Goal: Task Accomplishment & Management: Use online tool/utility

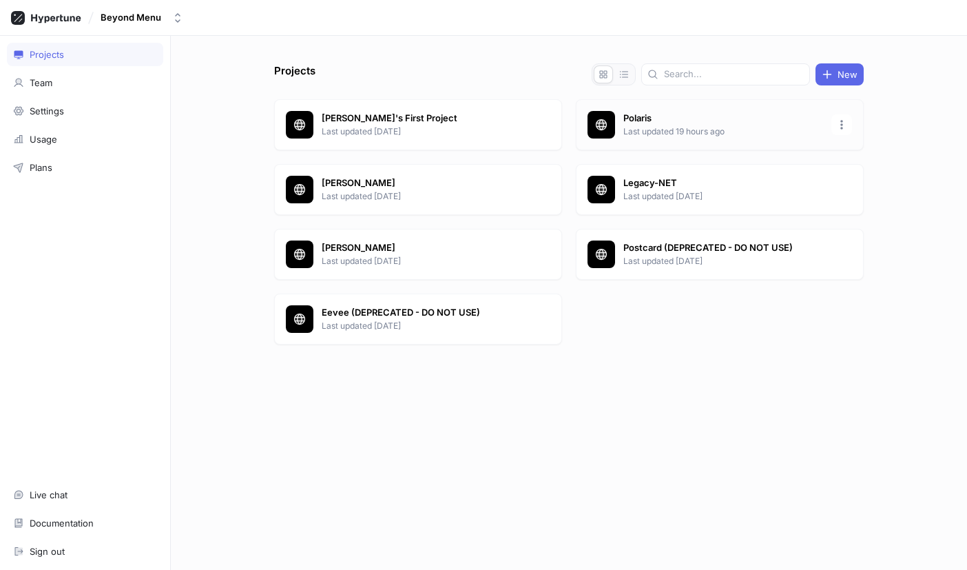
click at [645, 128] on p "Last updated 19 hours ago" at bounding box center [723, 131] width 200 height 12
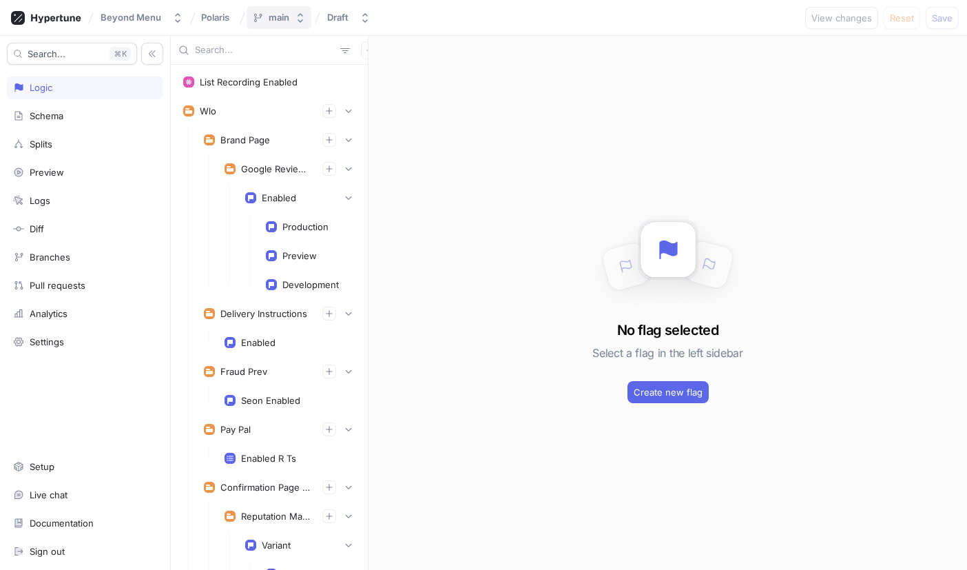
click at [295, 21] on icon "button" at bounding box center [300, 17] width 11 height 11
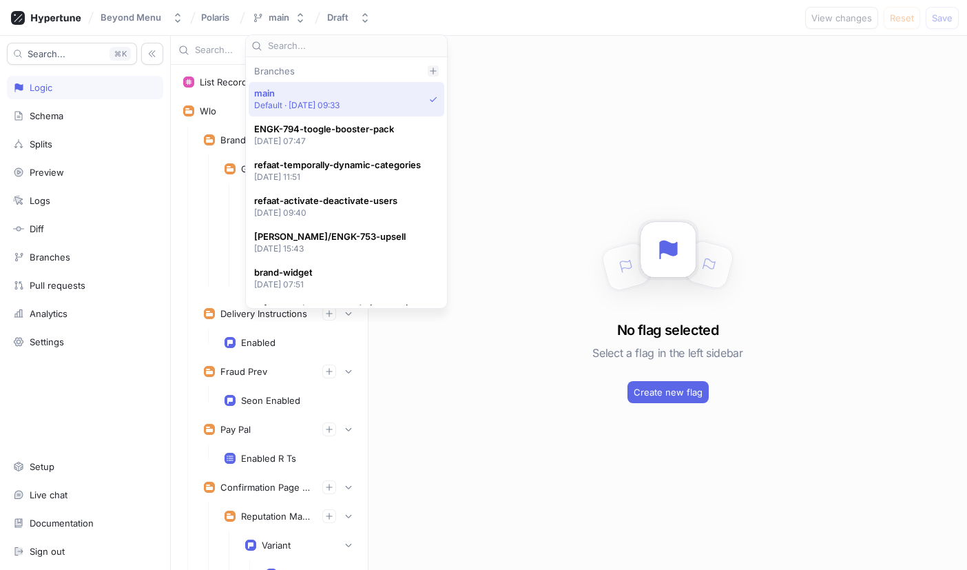
click at [433, 68] on icon at bounding box center [433, 71] width 8 height 8
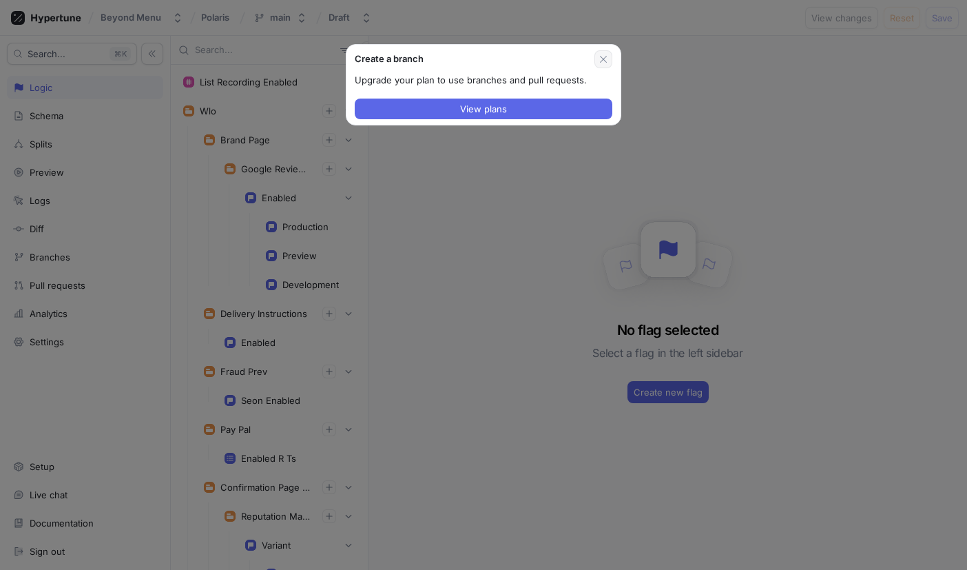
click at [601, 62] on icon "button" at bounding box center [603, 59] width 11 height 11
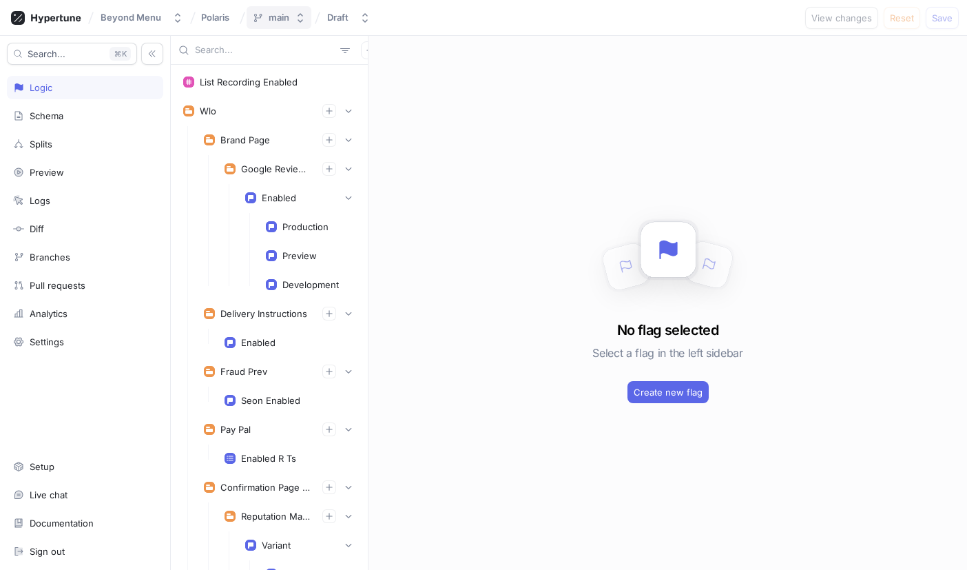
click at [292, 17] on button "main" at bounding box center [279, 17] width 65 height 23
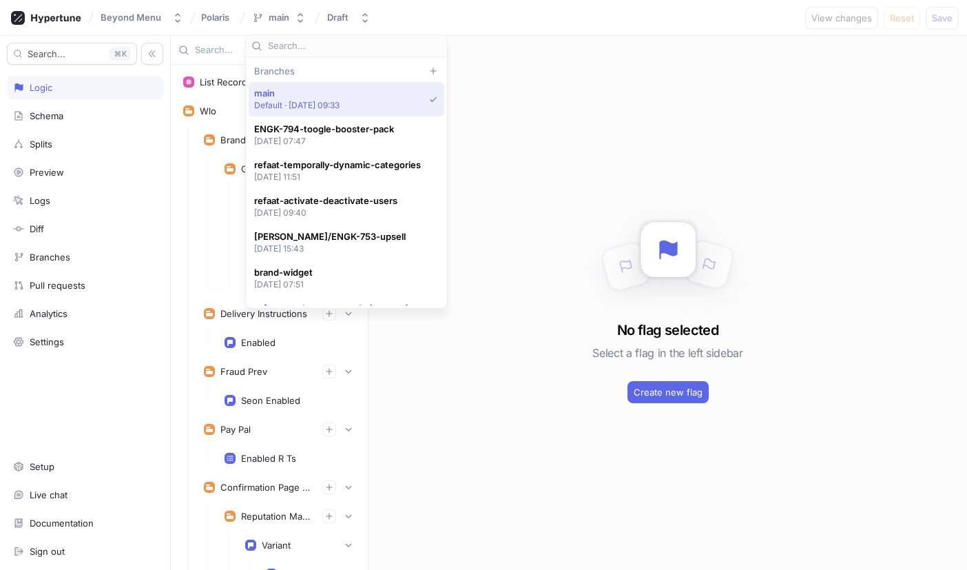
click at [286, 70] on div "Branches" at bounding box center [347, 70] width 196 height 11
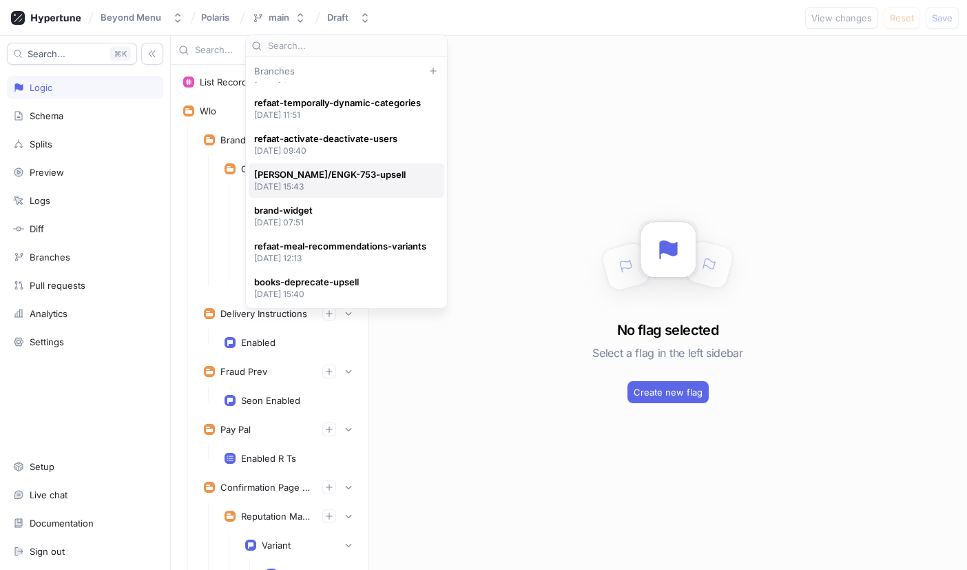
click at [365, 179] on div "brooks/ENGK-753-upsell 2025-09-11 at 15:43" at bounding box center [343, 180] width 178 height 23
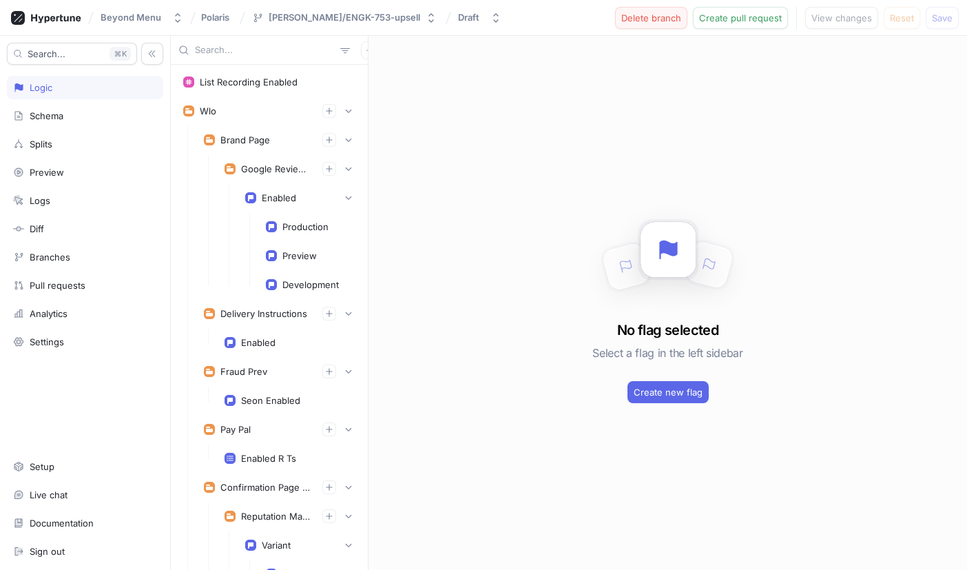
click at [658, 19] on span "Delete branch" at bounding box center [651, 18] width 60 height 8
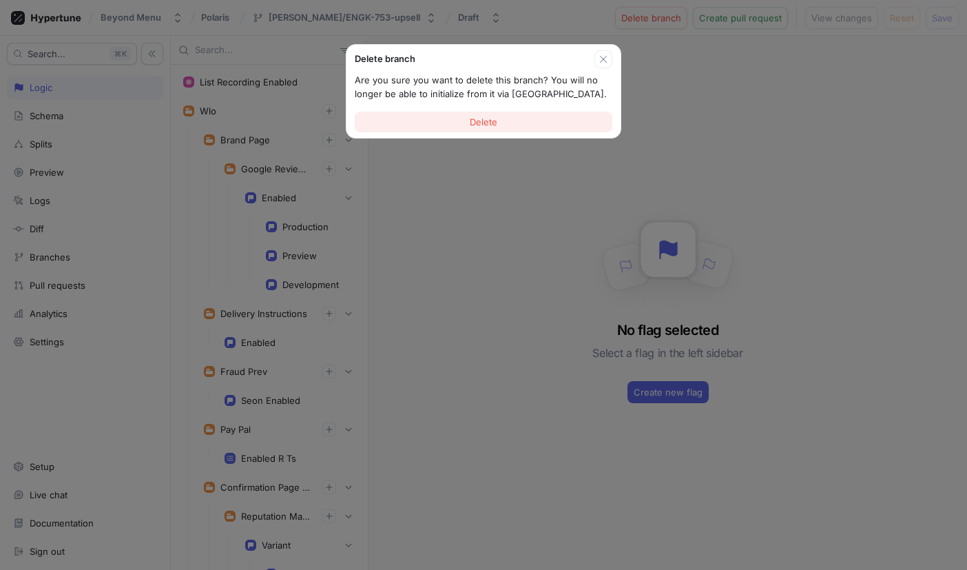
click at [485, 118] on span "Delete" at bounding box center [484, 122] width 28 height 8
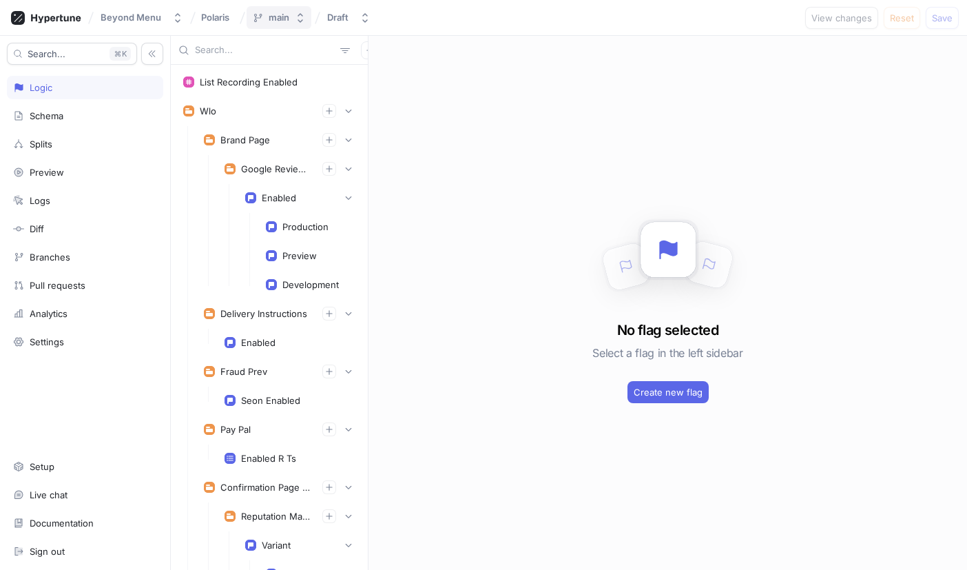
click at [299, 15] on icon "button" at bounding box center [300, 17] width 11 height 11
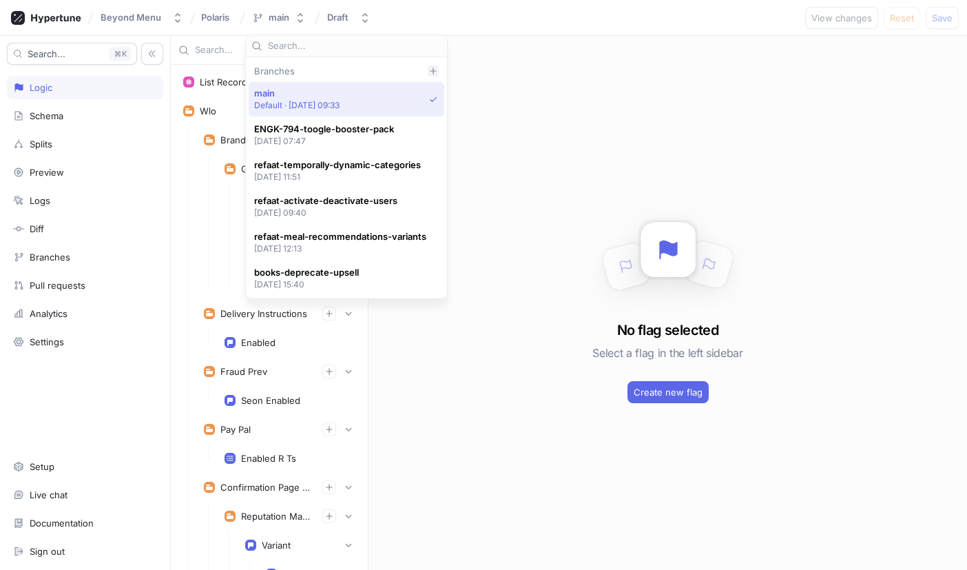
click at [430, 69] on icon at bounding box center [433, 71] width 8 height 8
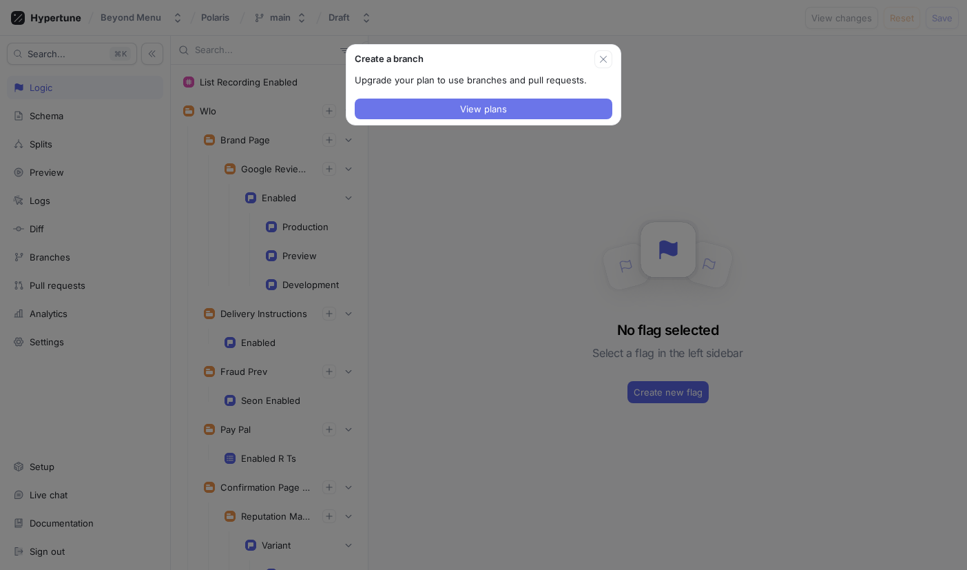
click at [426, 107] on button "View plans" at bounding box center [484, 109] width 258 height 21
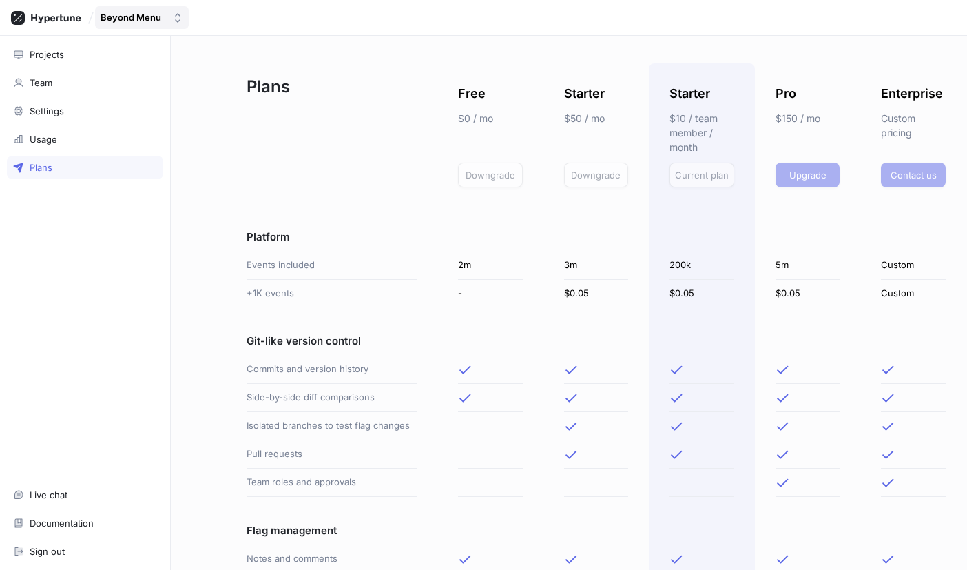
click at [157, 19] on div "Beyond Menu" at bounding box center [131, 18] width 61 height 12
click at [65, 61] on div "Projects" at bounding box center [85, 54] width 156 height 23
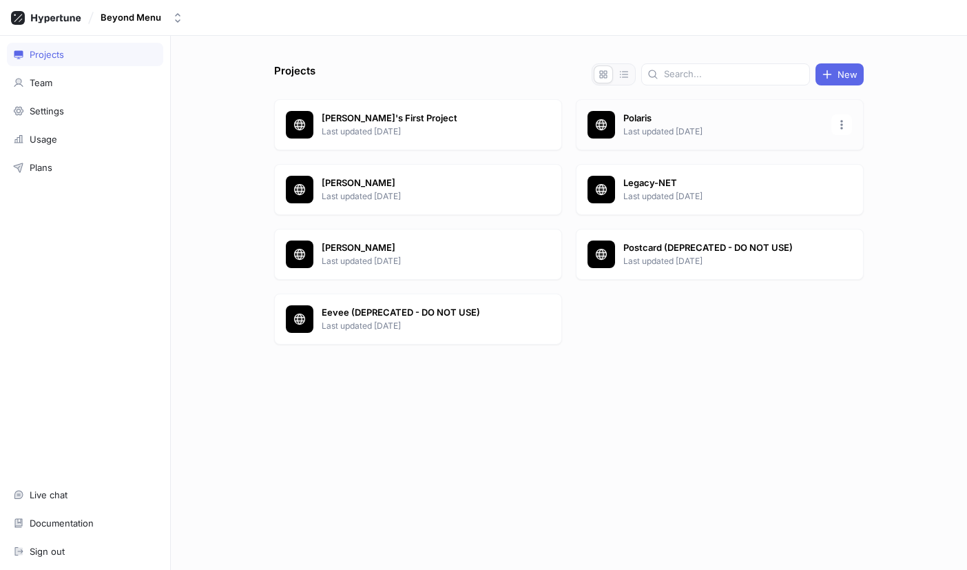
click at [663, 126] on p "Last updated 2 days ago" at bounding box center [723, 131] width 200 height 12
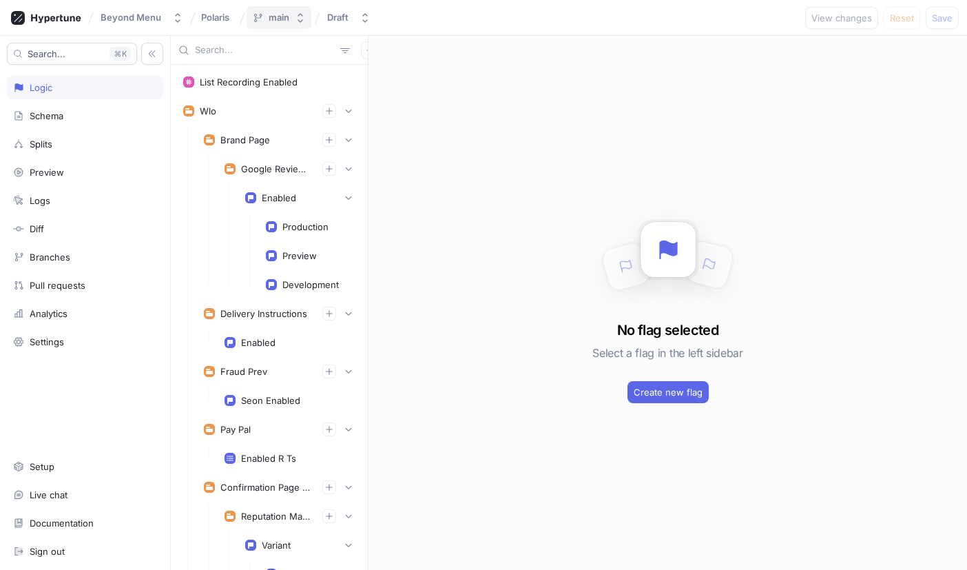
click at [278, 21] on div "main" at bounding box center [279, 18] width 21 height 12
type input "[PERSON_NAME]/"
click at [394, 65] on div at bounding box center [399, 70] width 11 height 11
click at [280, 20] on div "main" at bounding box center [279, 18] width 21 height 12
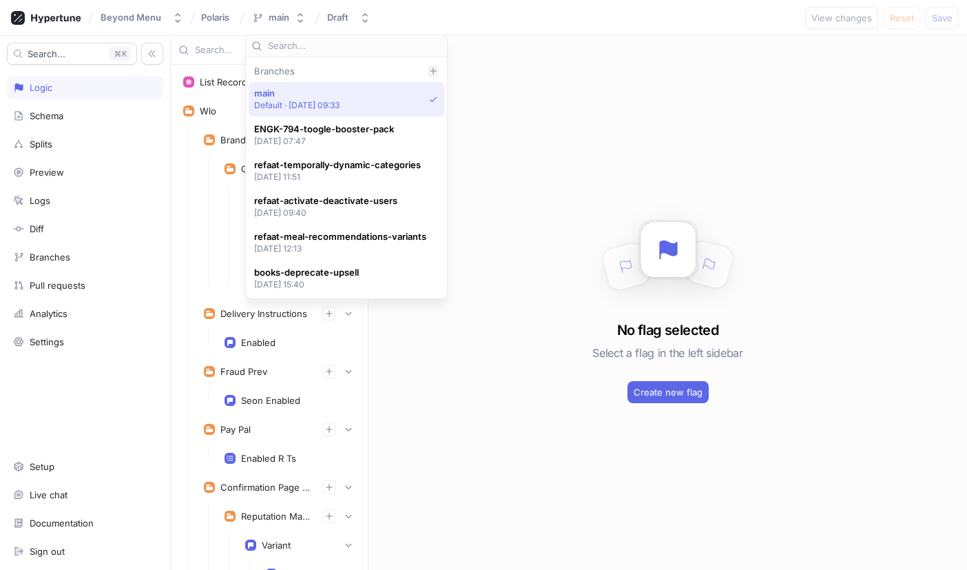
click at [430, 72] on icon at bounding box center [433, 71] width 8 height 8
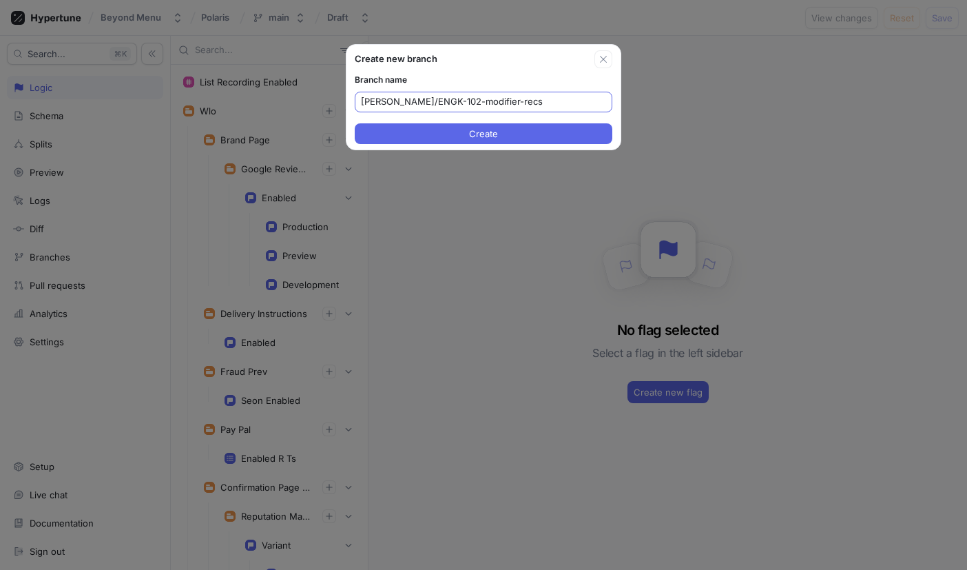
click at [421, 100] on input "[PERSON_NAME]/ENGK-102-modifier-recs" at bounding box center [483, 102] width 245 height 14
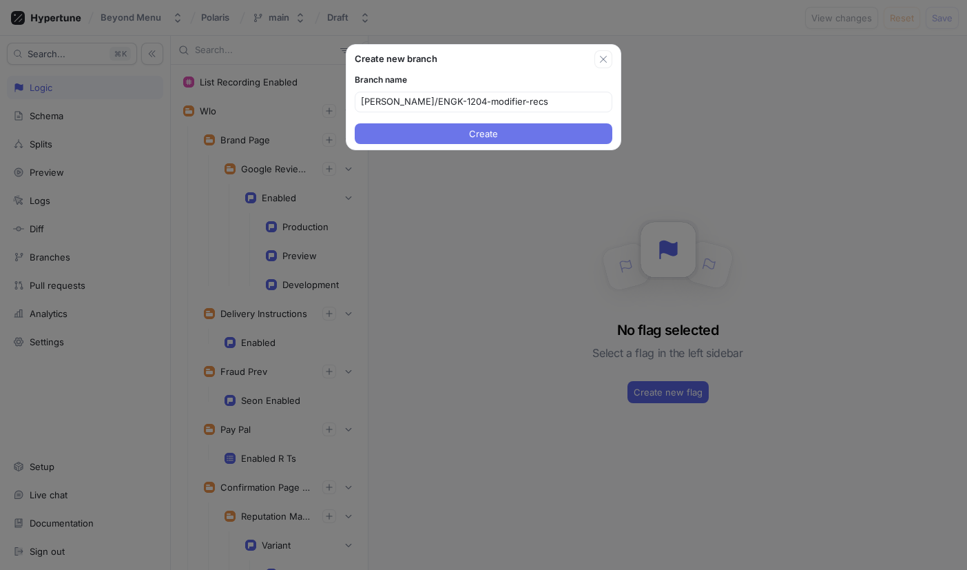
type input "[PERSON_NAME]/ENGK-1204-modifier-recs"
click at [506, 127] on button "Create" at bounding box center [484, 133] width 258 height 21
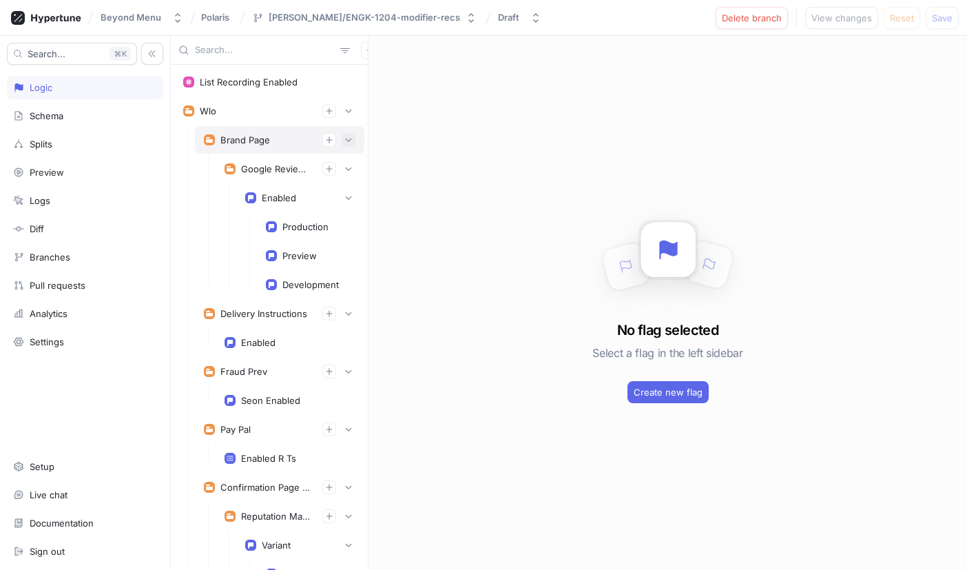
click at [349, 138] on icon "button" at bounding box center [348, 140] width 8 height 8
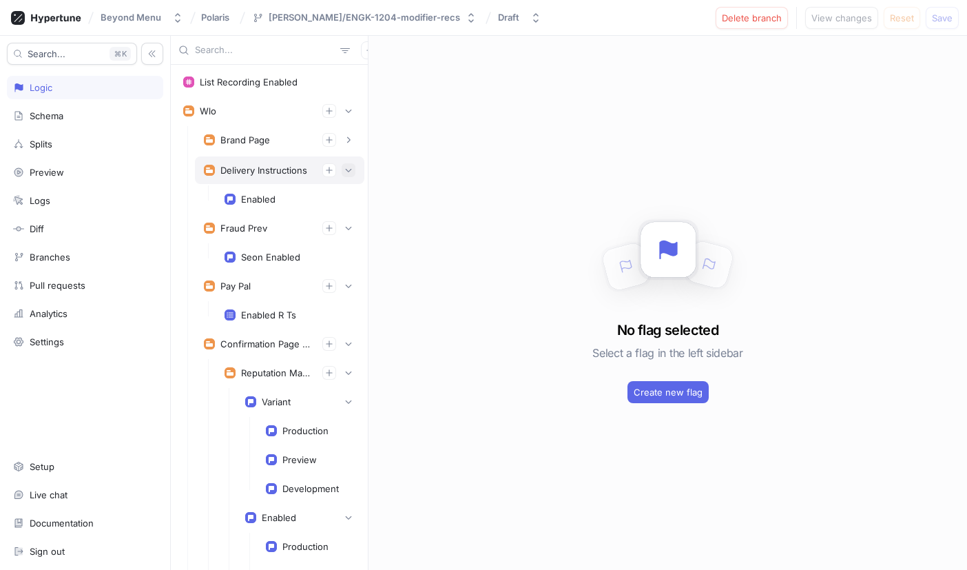
click at [353, 164] on button "button" at bounding box center [349, 170] width 14 height 14
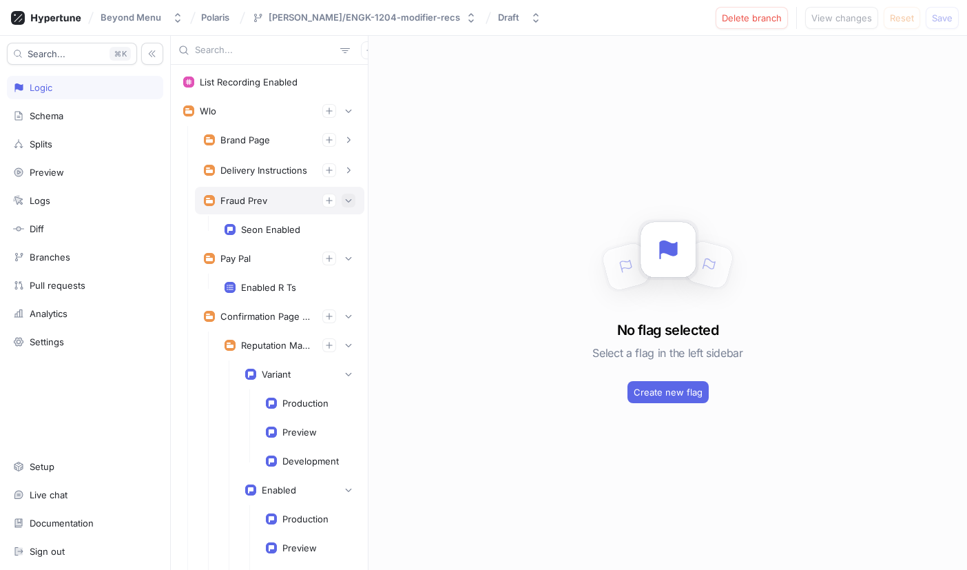
click at [353, 198] on button "button" at bounding box center [349, 201] width 14 height 14
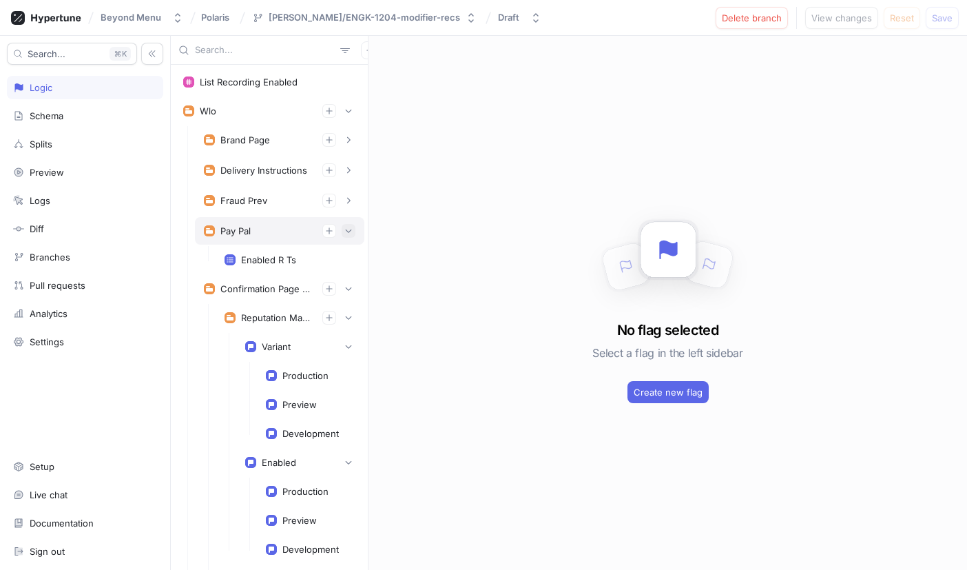
click at [351, 227] on icon "button" at bounding box center [348, 231] width 8 height 8
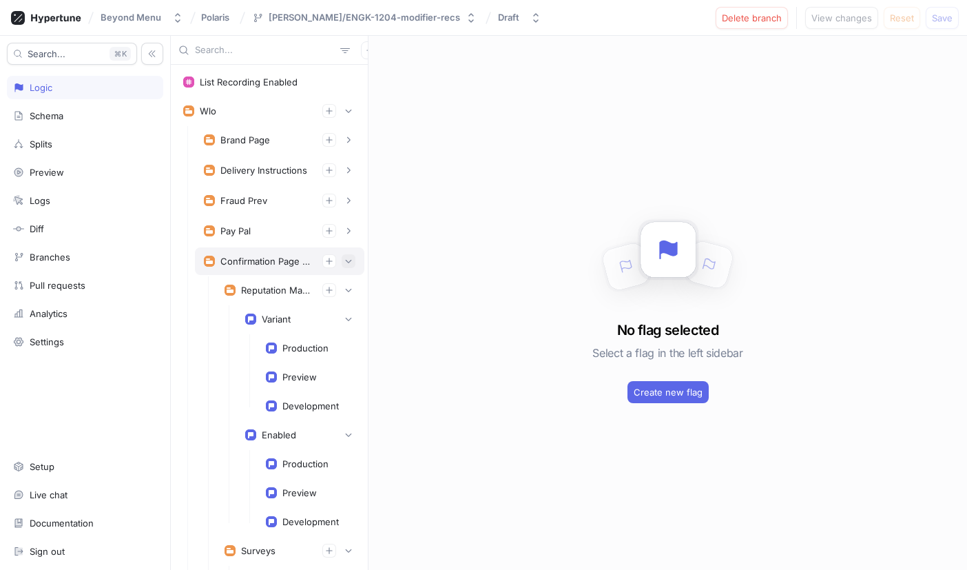
click at [351, 257] on icon "button" at bounding box center [348, 261] width 8 height 8
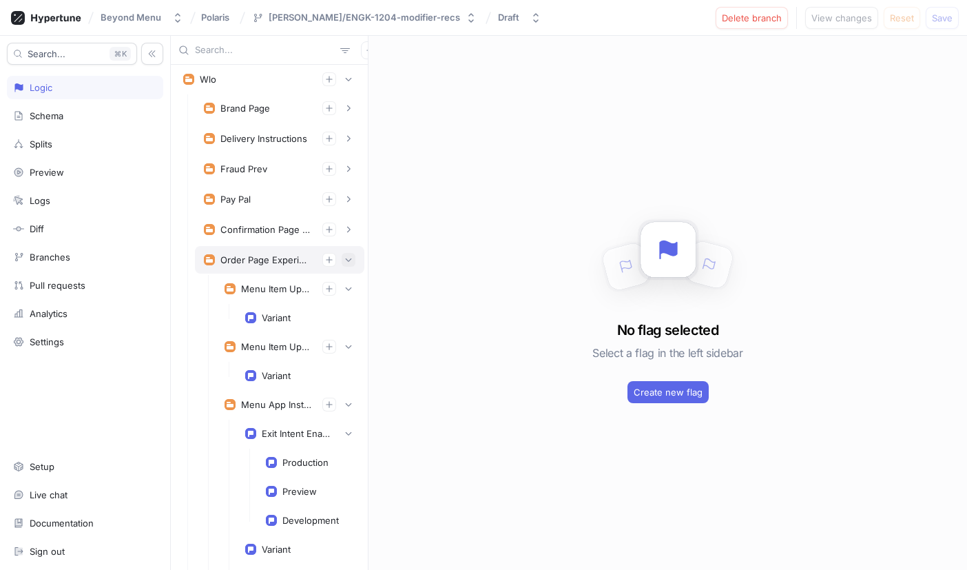
scroll to position [35, 0]
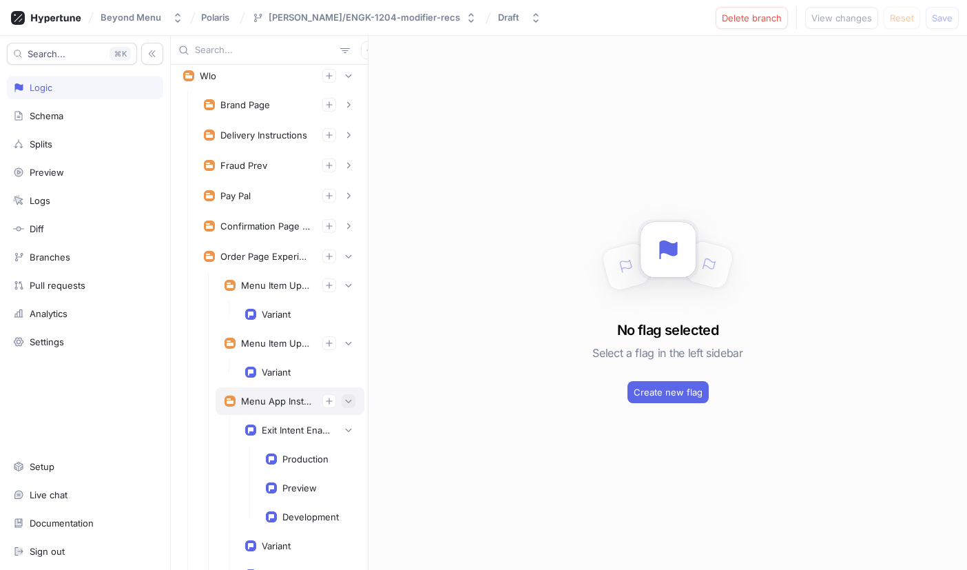
click at [349, 399] on icon "button" at bounding box center [348, 401] width 8 height 8
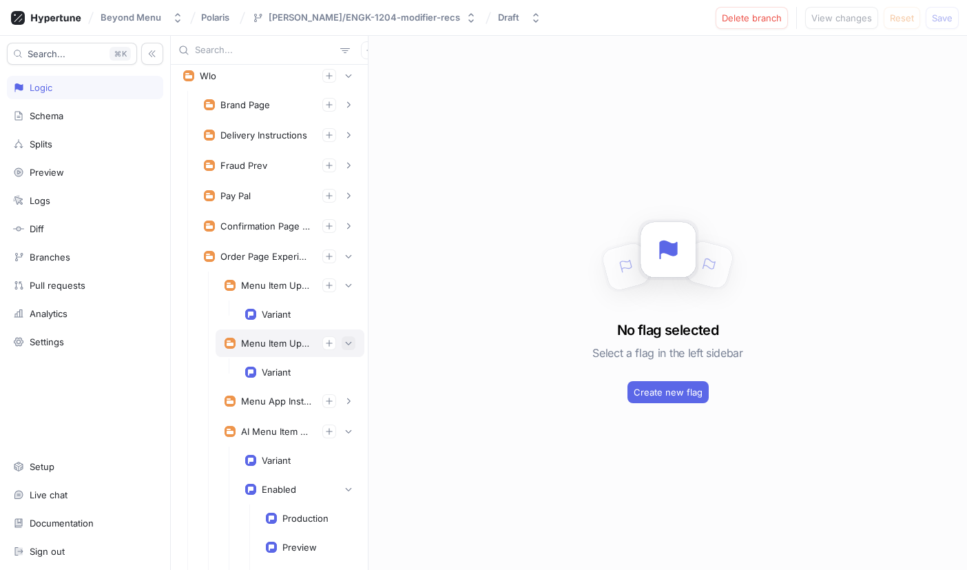
click at [352, 345] on icon "button" at bounding box center [348, 343] width 8 height 8
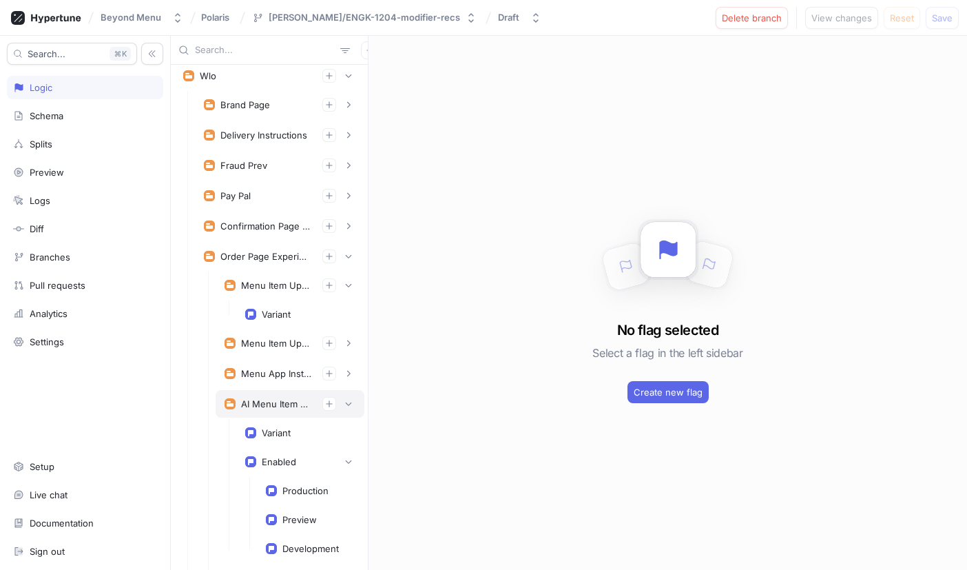
click at [351, 395] on div "AI Menu Item Description" at bounding box center [290, 404] width 149 height 28
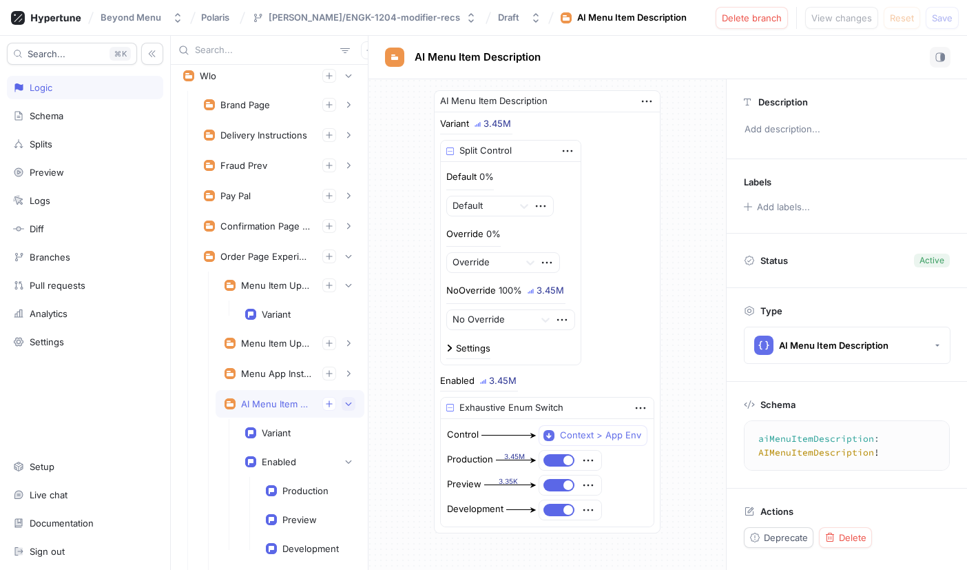
click at [351, 405] on icon "button" at bounding box center [348, 404] width 8 height 8
click at [350, 432] on icon "button" at bounding box center [348, 434] width 8 height 8
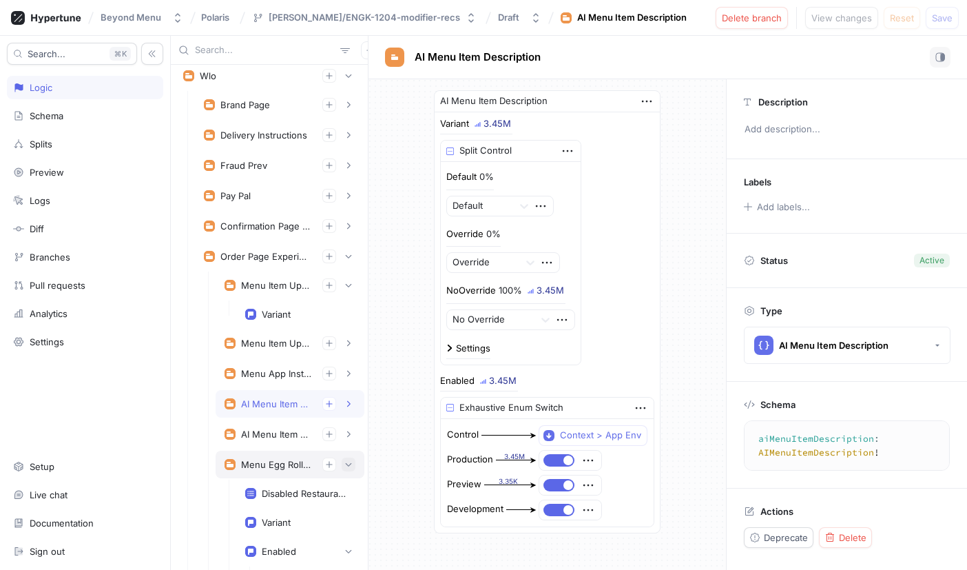
click at [347, 468] on button "button" at bounding box center [349, 464] width 14 height 14
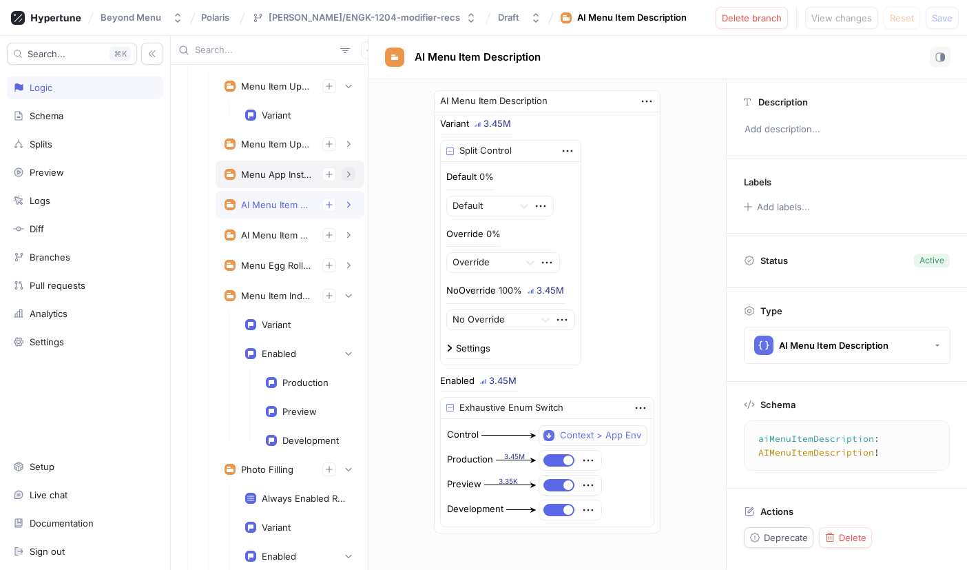
scroll to position [245, 0]
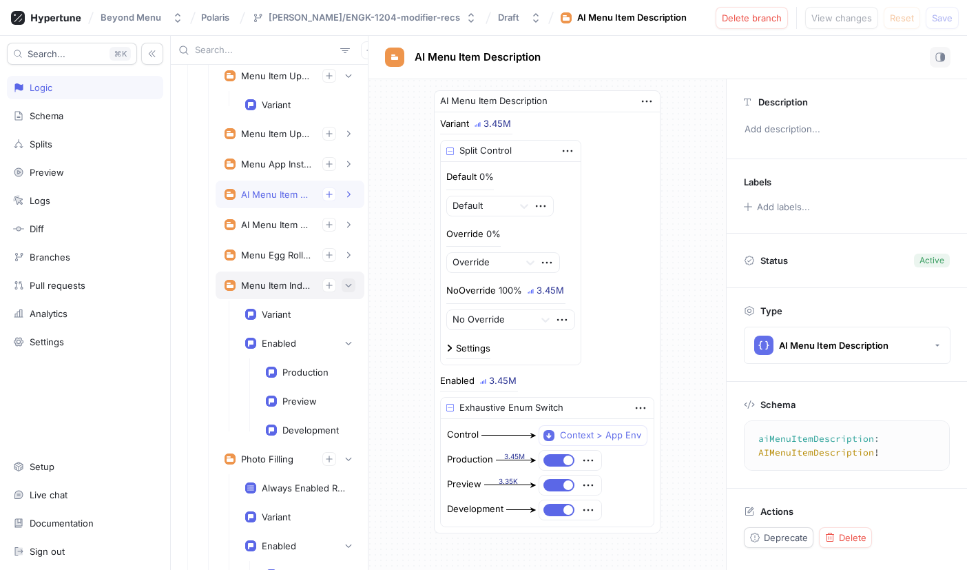
click at [349, 284] on icon "button" at bounding box center [348, 285] width 8 height 8
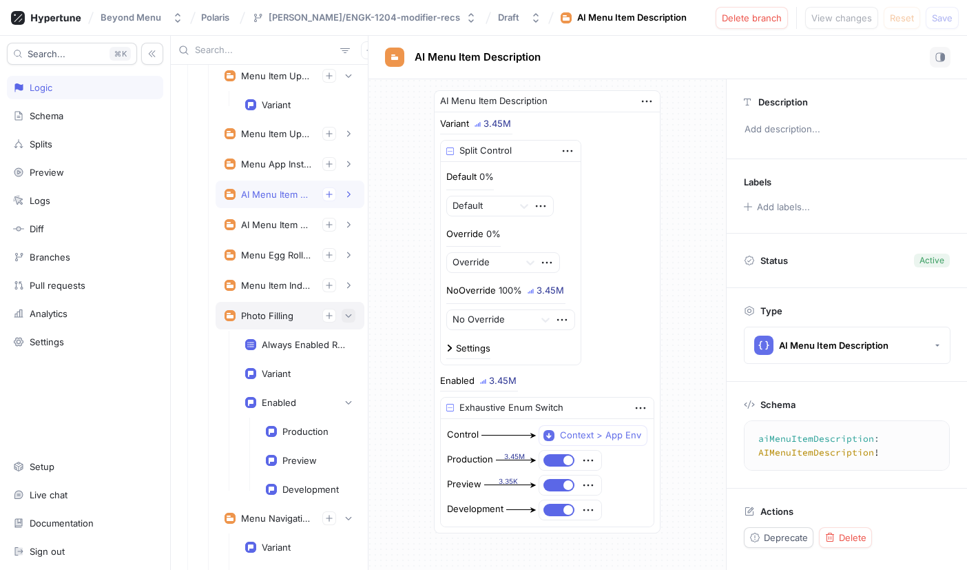
click at [348, 318] on icon "button" at bounding box center [348, 315] width 8 height 8
click at [351, 348] on icon "button" at bounding box center [348, 346] width 8 height 8
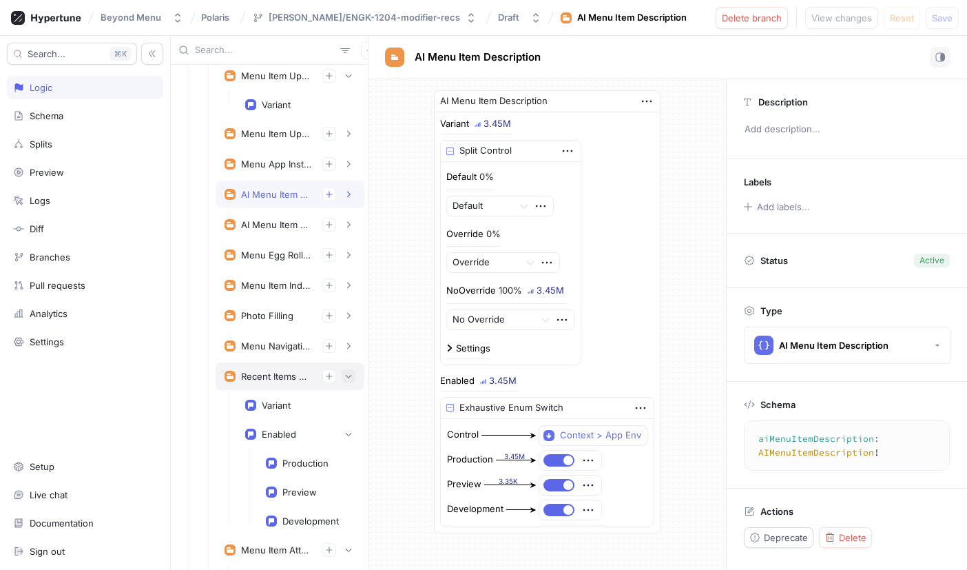
click at [351, 375] on icon "button" at bounding box center [349, 376] width 6 height 3
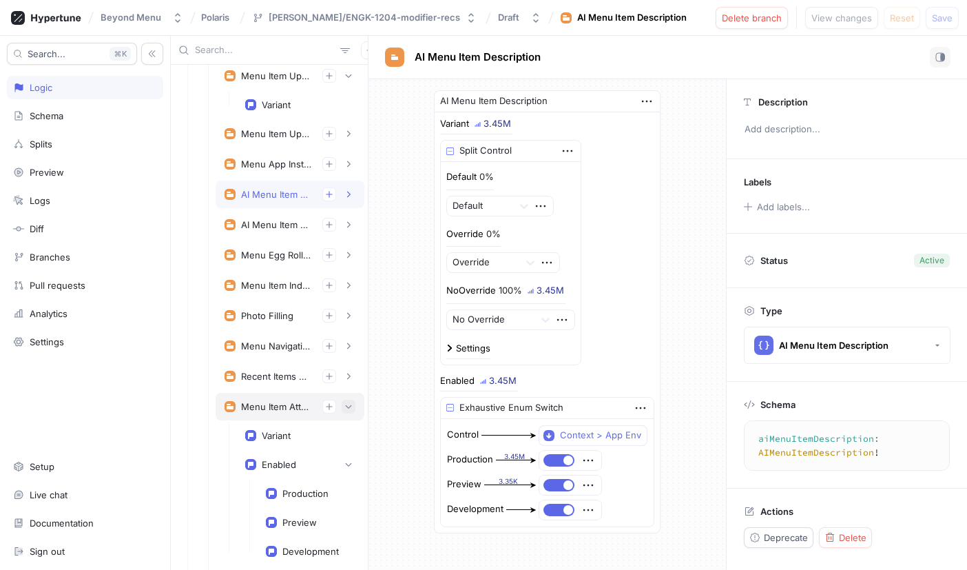
click at [349, 402] on icon "button" at bounding box center [348, 406] width 8 height 8
click at [276, 431] on div "Variant" at bounding box center [276, 435] width 29 height 11
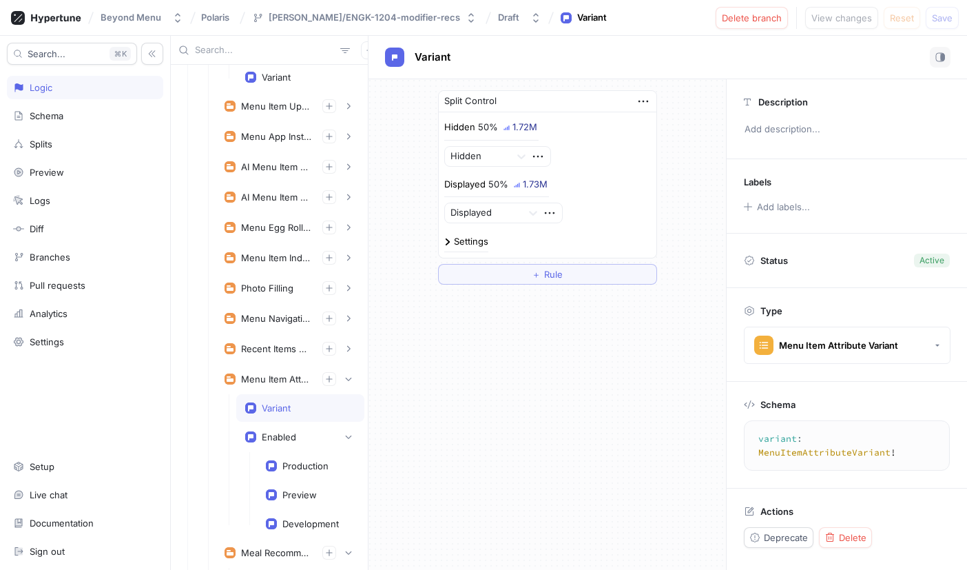
scroll to position [273, 0]
click at [356, 382] on div "Menu Item Attributes" at bounding box center [290, 378] width 149 height 28
type textarea "menuItemAttributes: MenuItemAttributes!"
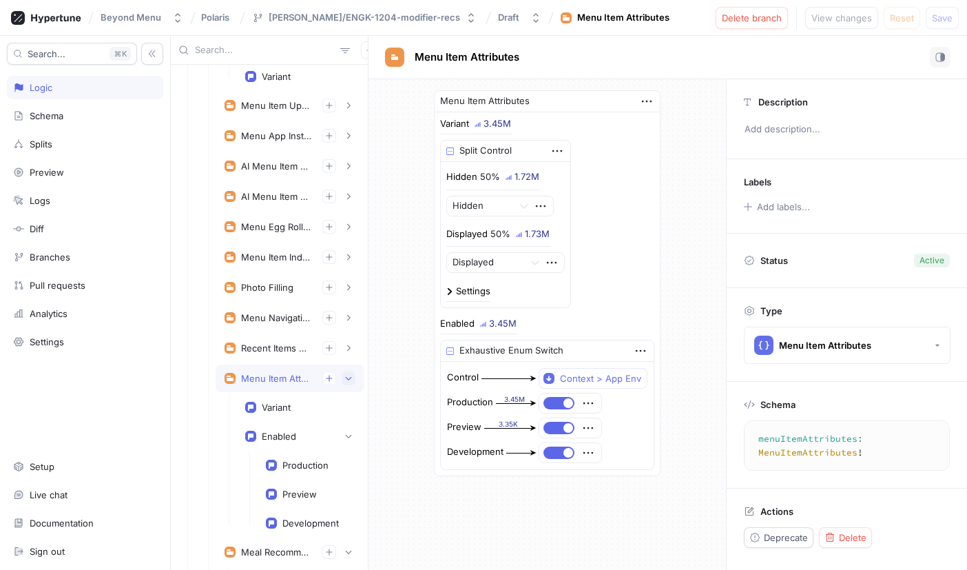
click at [349, 379] on icon "button" at bounding box center [348, 378] width 8 height 8
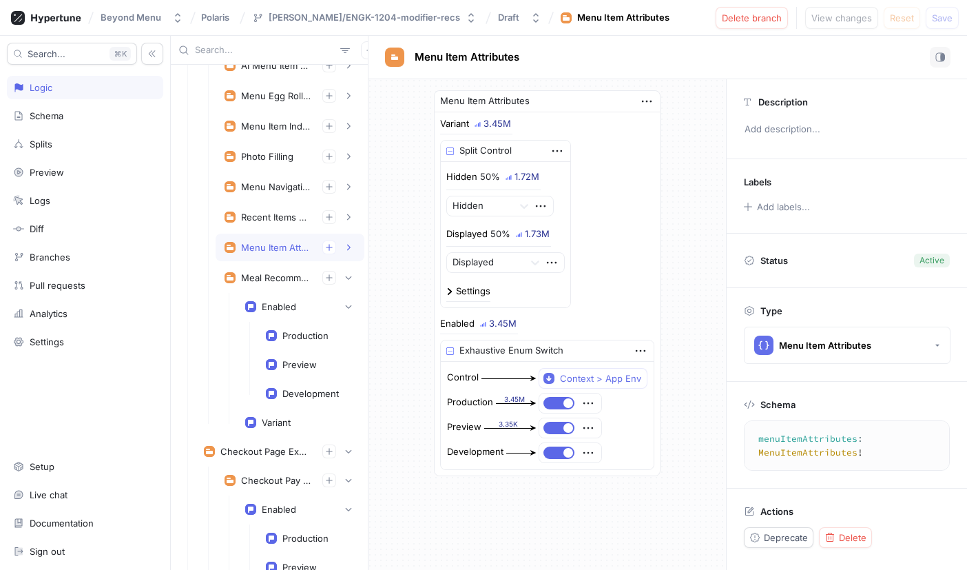
scroll to position [404, 0]
click at [54, 120] on div "Schema" at bounding box center [47, 115] width 34 height 11
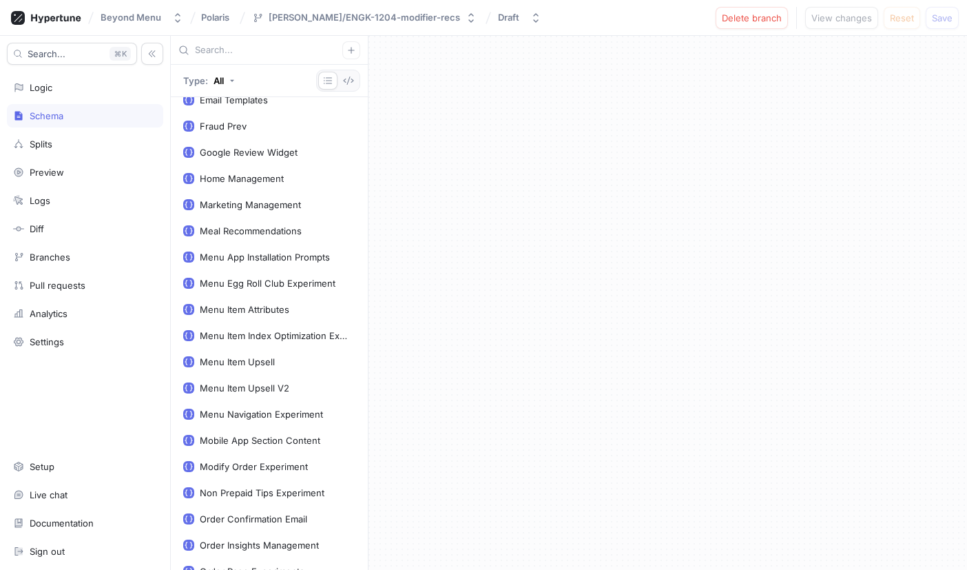
scroll to position [640, 0]
click at [244, 312] on div "Menu Item Attributes" at bounding box center [245, 310] width 90 height 11
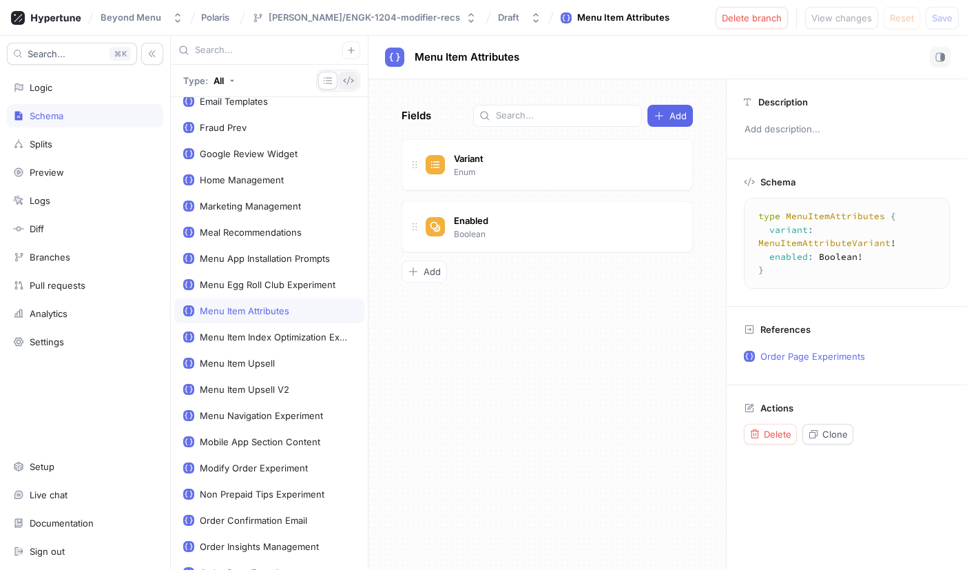
click at [344, 72] on button "button" at bounding box center [348, 81] width 19 height 18
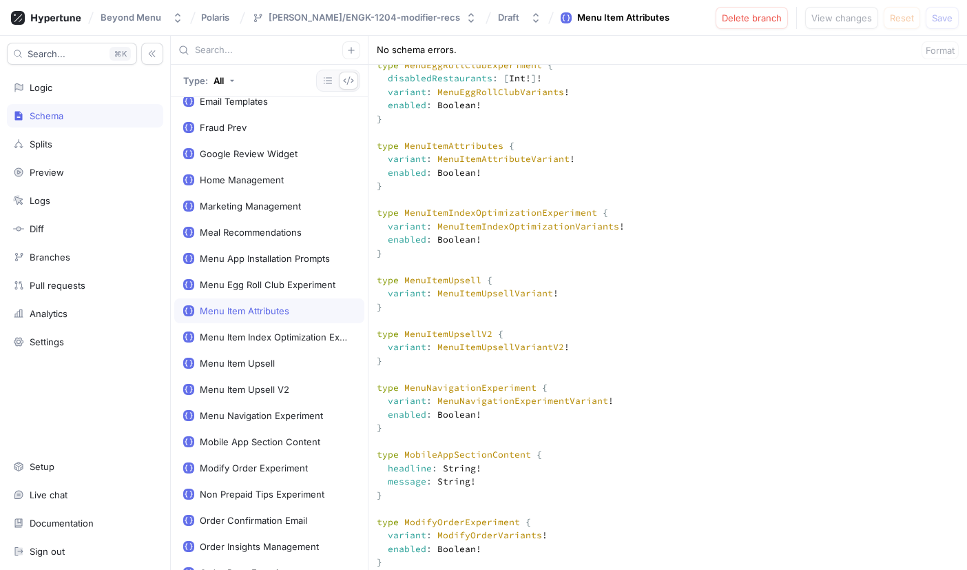
scroll to position [2531, 0]
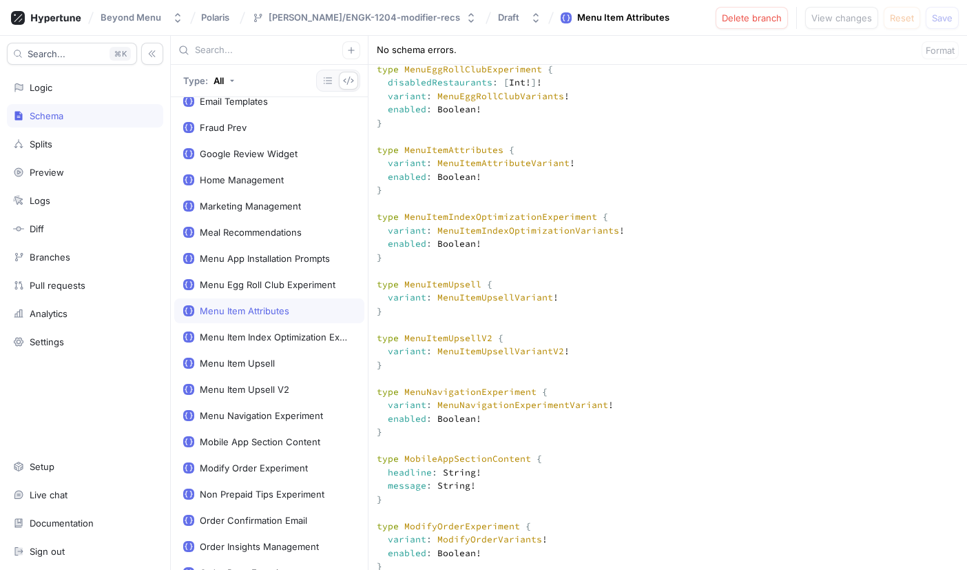
drag, startPoint x: 408, startPoint y: 225, endPoint x: 366, endPoint y: 181, distance: 60.9
click at [366, 181] on div "Type: All Context [PERSON_NAME] Context Order Confirmation Email Context Smart …" at bounding box center [569, 303] width 796 height 534
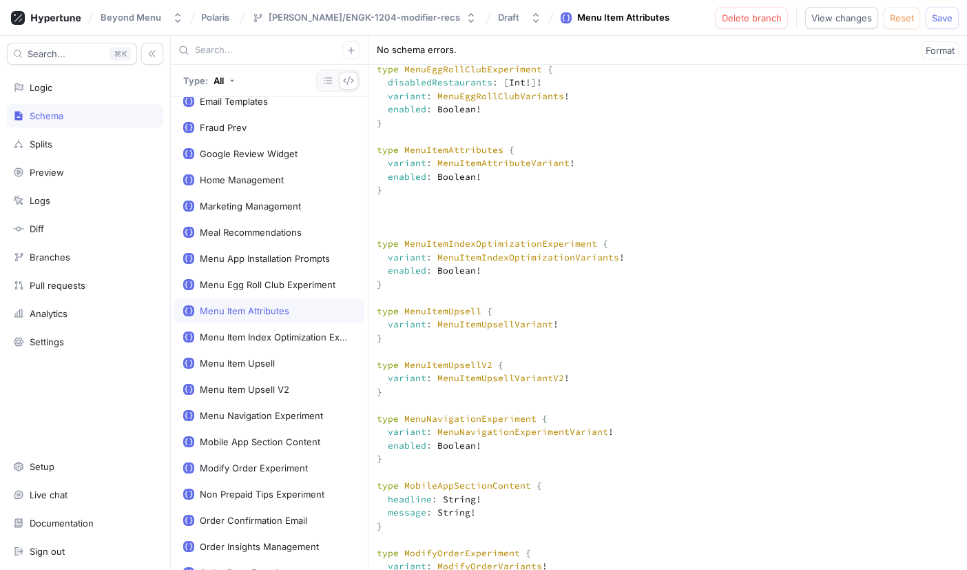
paste textarea "type MenuItemAttributes { variant: MenuItemAttributeVariant! enabled: Boolean! }"
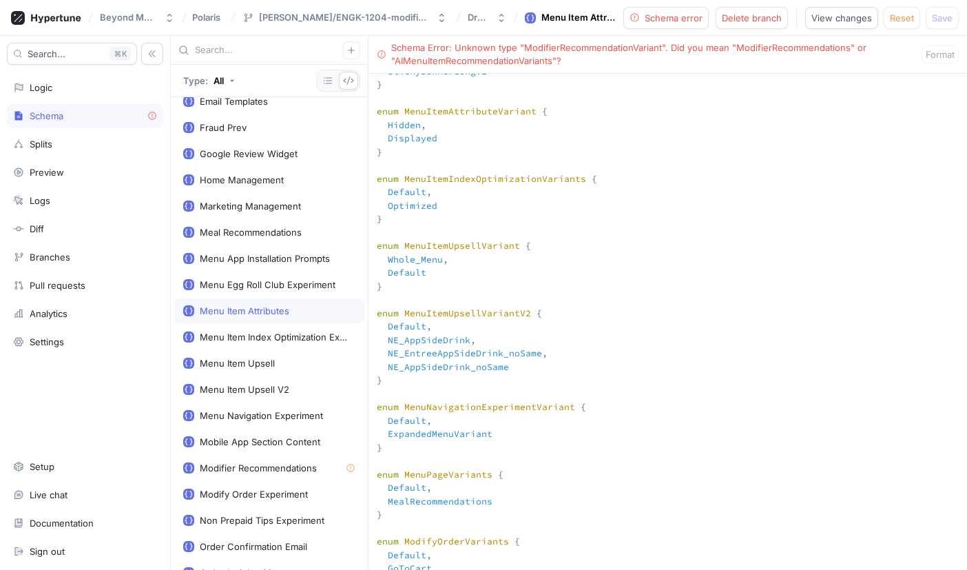
scroll to position [6056, 0]
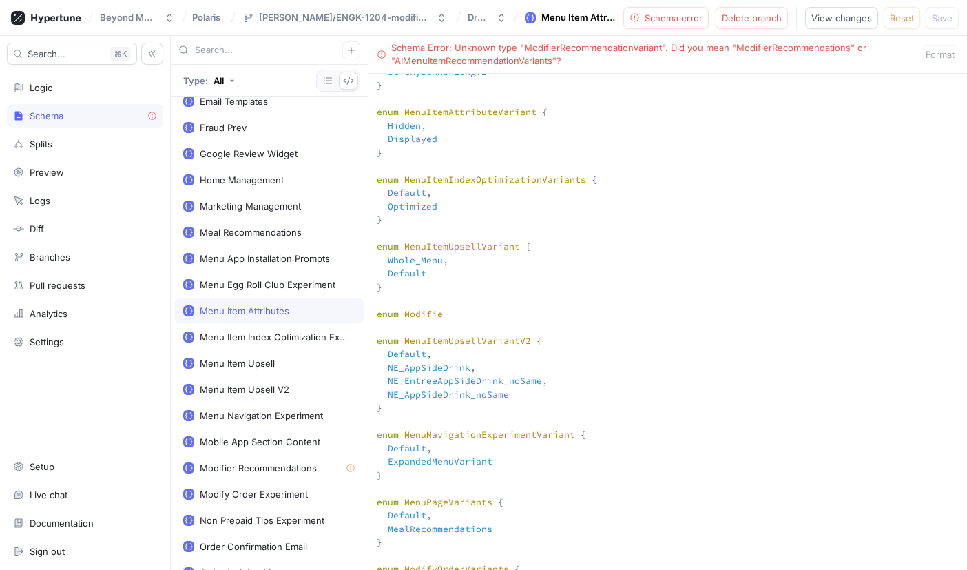
type textarea "input Context { appEnv: AppEnv! } input DwightContext { brandId: Int! entityId:…"
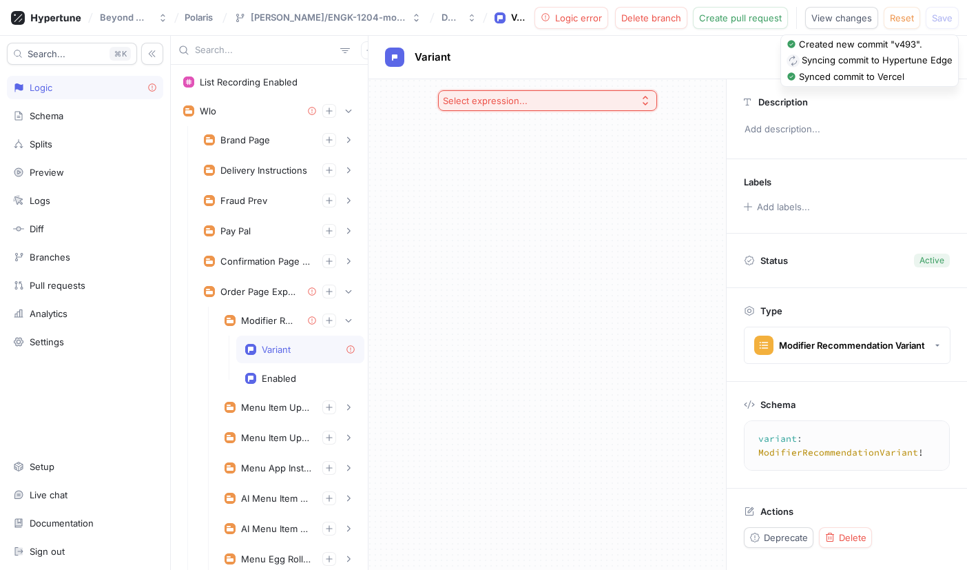
scroll to position [80, 0]
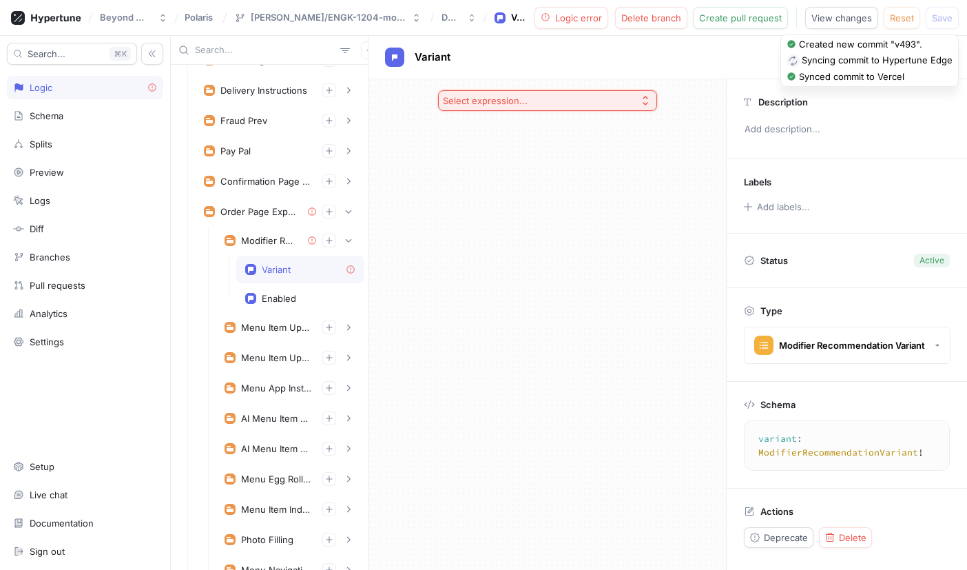
click at [659, 104] on div "Select expression..." at bounding box center [547, 100] width 241 height 43
click at [651, 104] on button "Select expression..." at bounding box center [547, 100] width 219 height 21
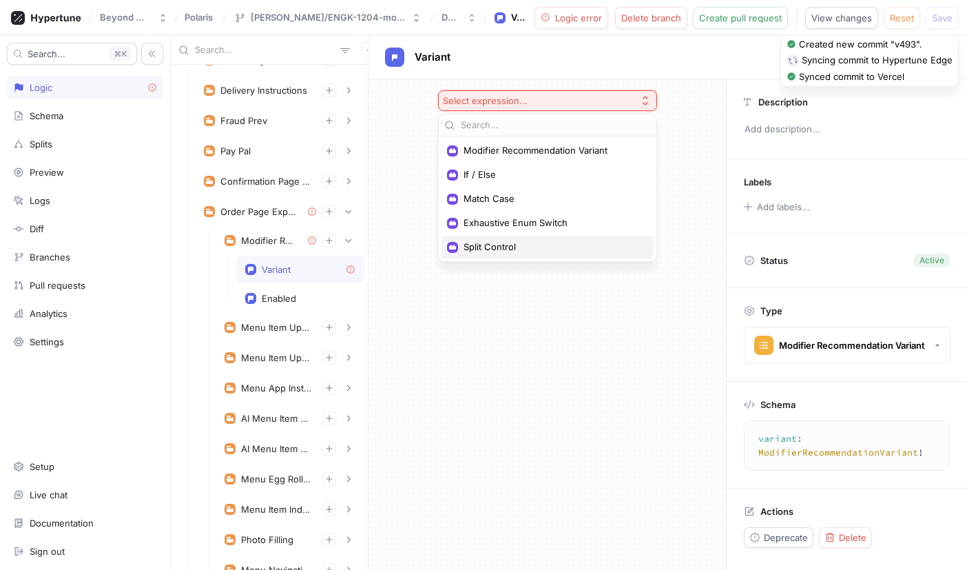
click at [530, 243] on span "Split Control" at bounding box center [553, 247] width 178 height 12
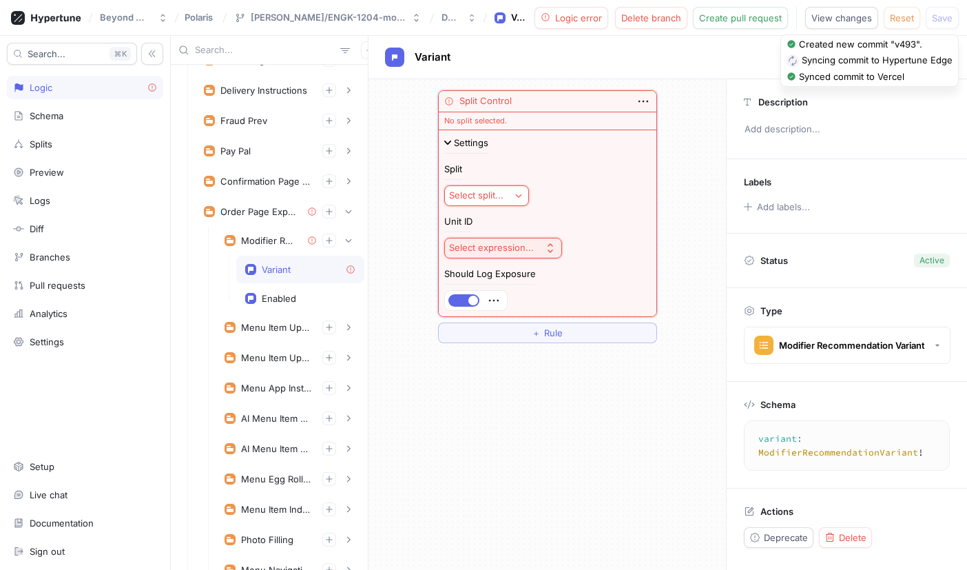
click at [499, 204] on button "Select split..." at bounding box center [486, 195] width 85 height 21
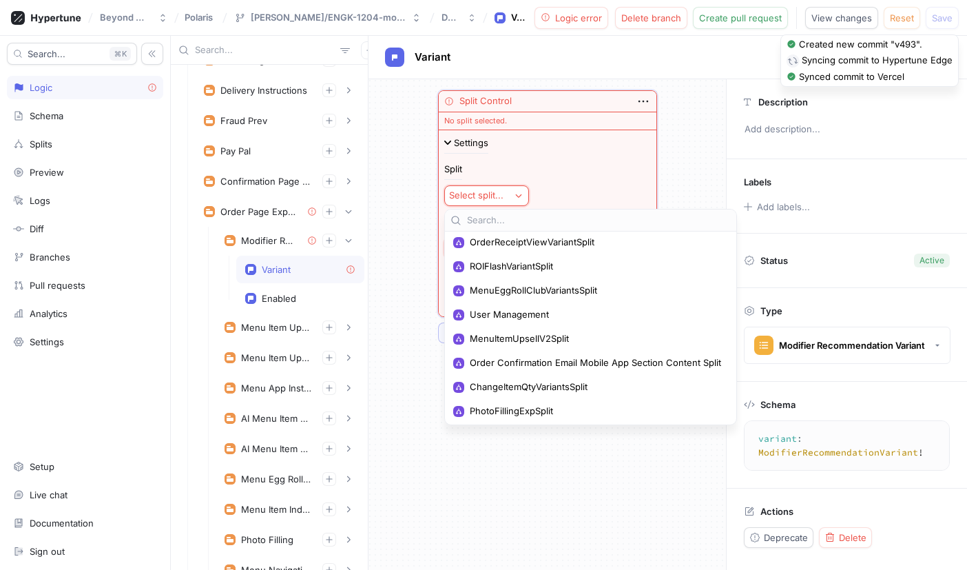
scroll to position [607, 0]
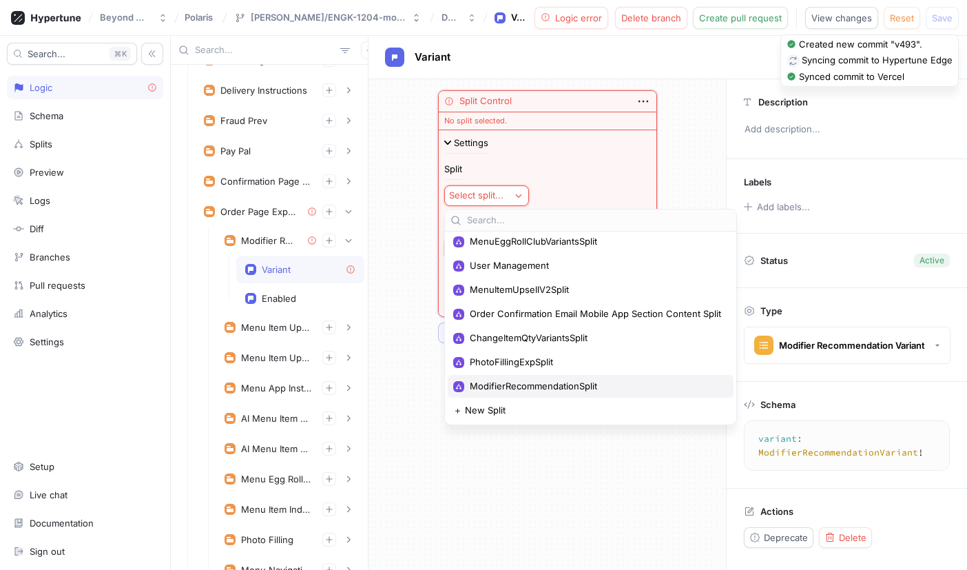
click at [544, 384] on span "ModifierRecommendationSplit" at bounding box center [595, 386] width 251 height 12
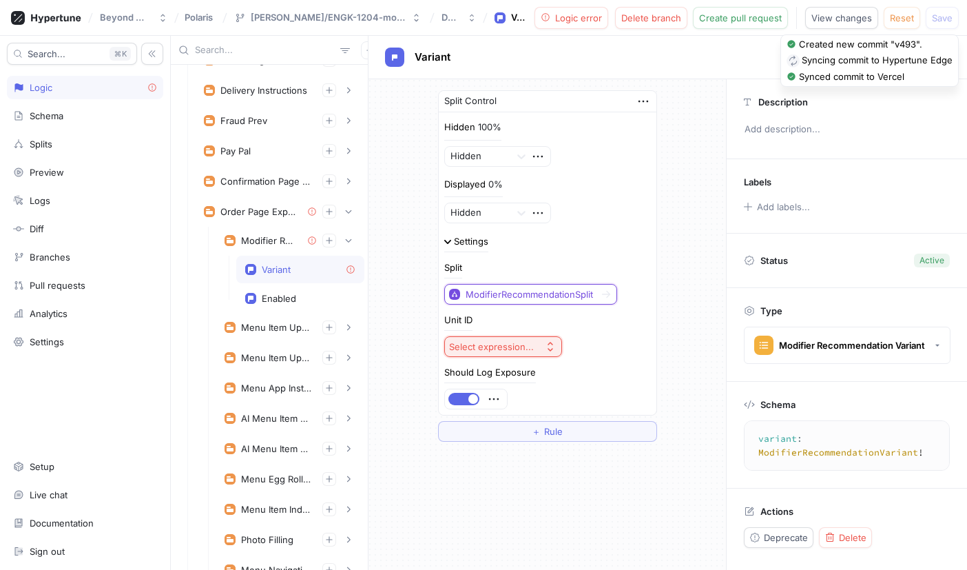
click at [531, 344] on div "Select expression..." at bounding box center [494, 347] width 90 height 12
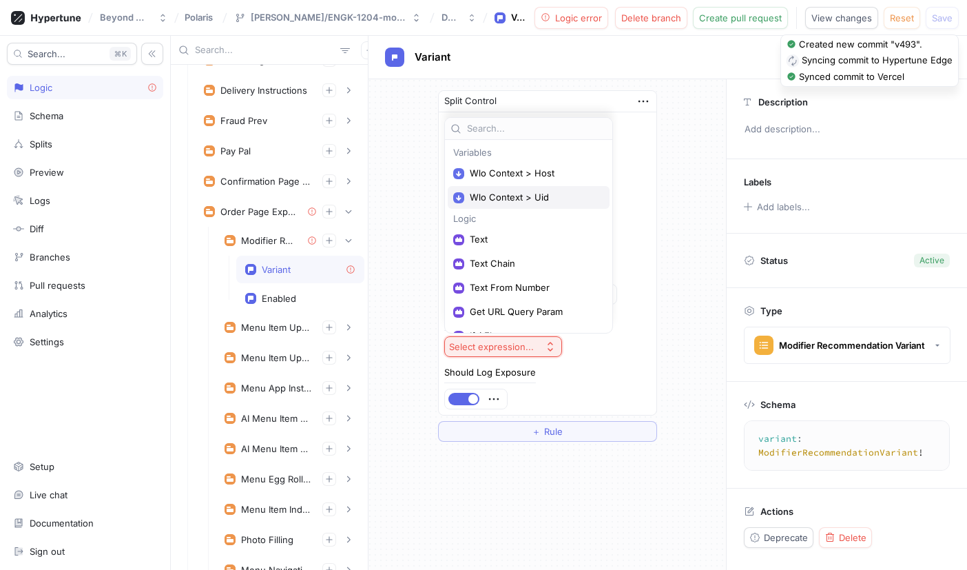
click at [521, 194] on span "Wlo Context > Uid" at bounding box center [533, 197] width 127 height 12
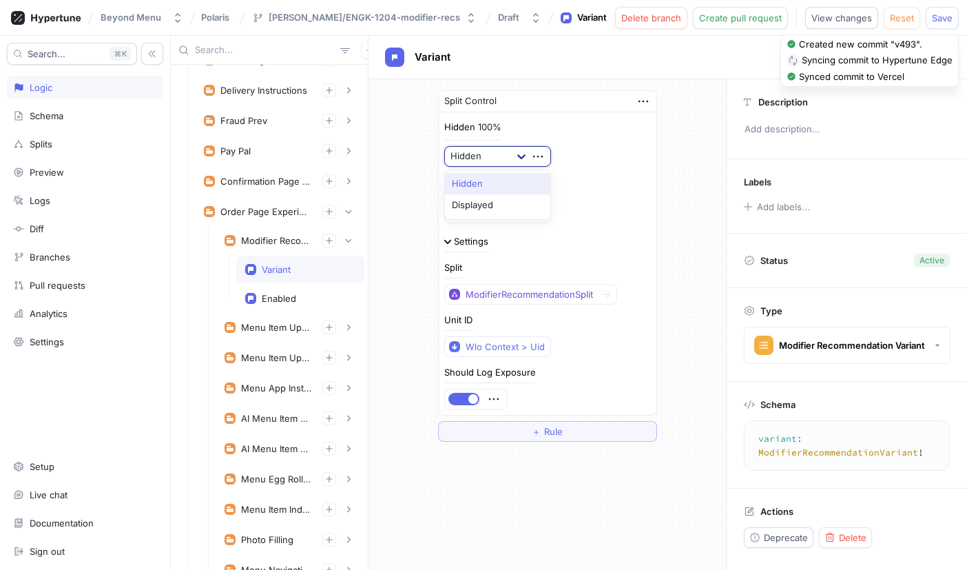
click at [523, 154] on icon at bounding box center [522, 156] width 14 height 14
click at [498, 180] on div "Hidden" at bounding box center [498, 184] width 106 height 22
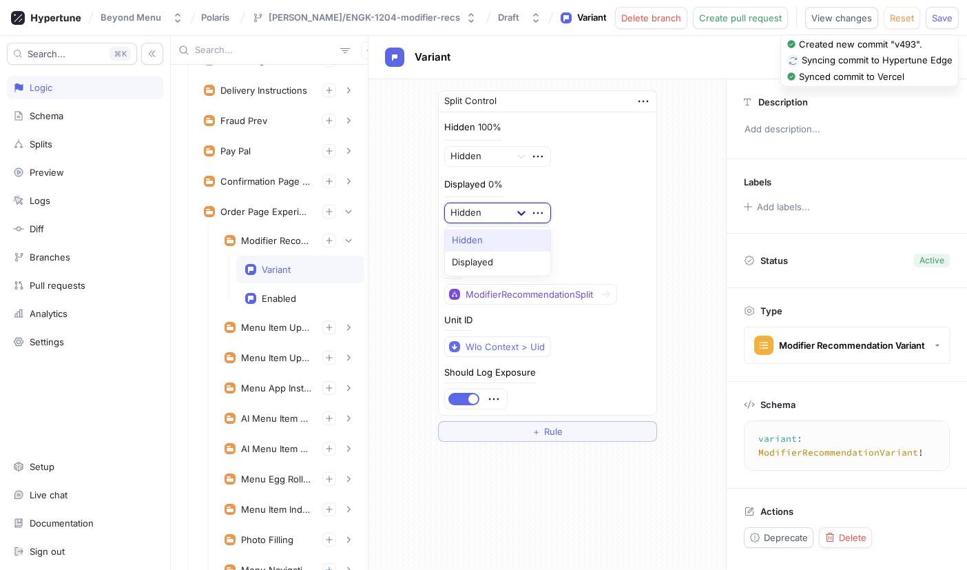
click at [521, 207] on icon at bounding box center [522, 213] width 14 height 14
click at [493, 258] on div "Displayed" at bounding box center [498, 262] width 106 height 22
click at [639, 194] on div "Displayed 0% Displayed" at bounding box center [547, 201] width 207 height 46
click at [278, 298] on div "Enabled" at bounding box center [279, 298] width 34 height 11
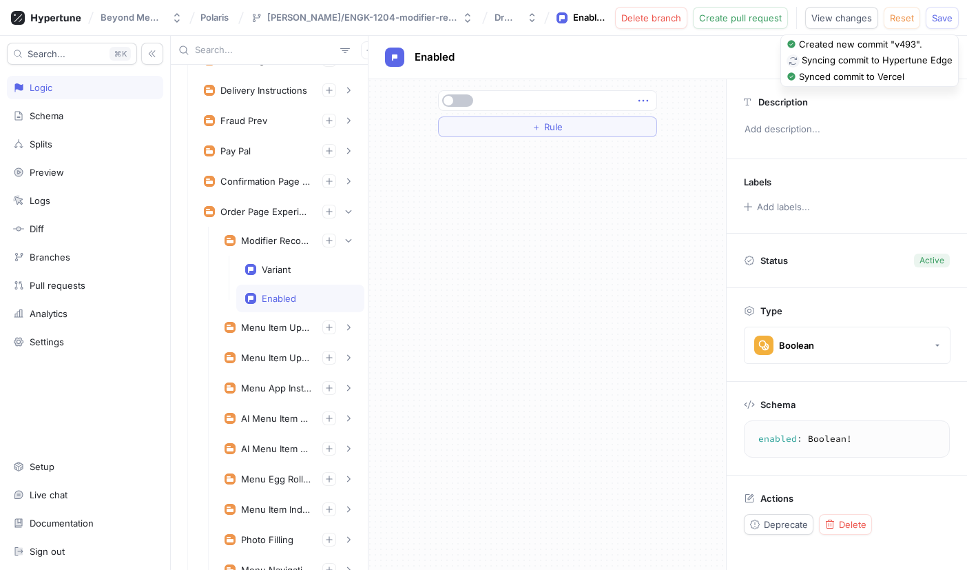
click at [643, 102] on icon "button" at bounding box center [643, 100] width 15 height 15
click at [457, 297] on div "＋ Rule" at bounding box center [548, 324] width 358 height 490
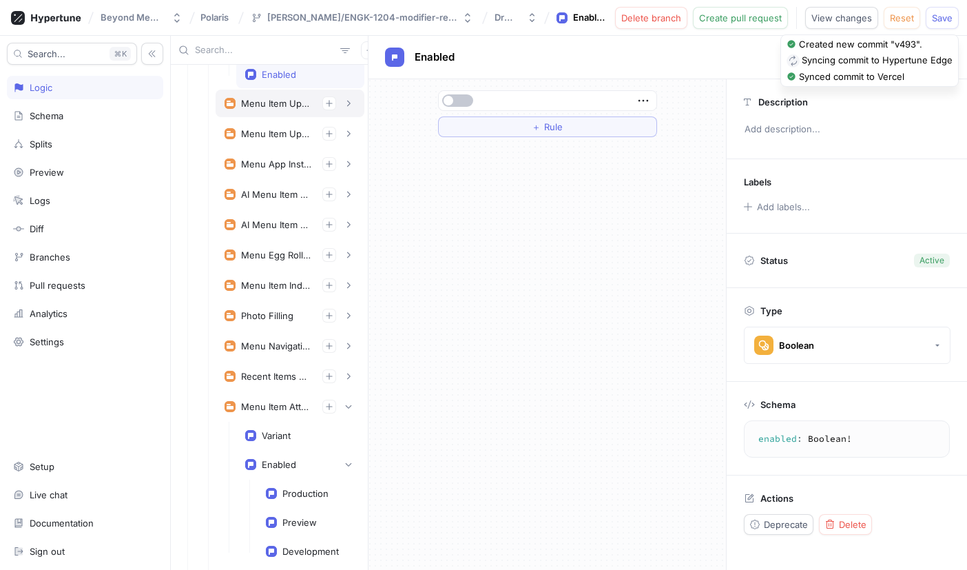
scroll to position [324, 0]
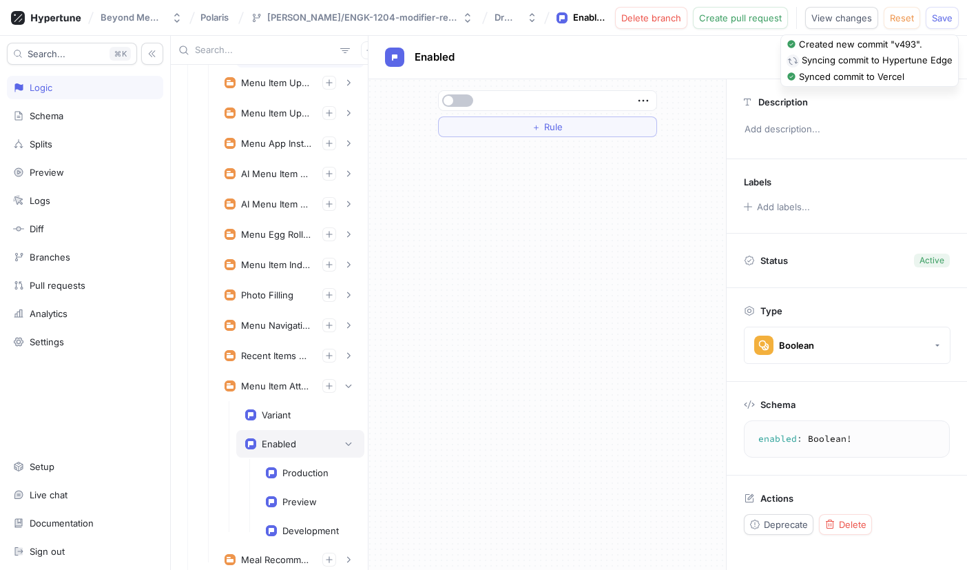
click at [298, 448] on div "Enabled" at bounding box center [300, 444] width 110 height 14
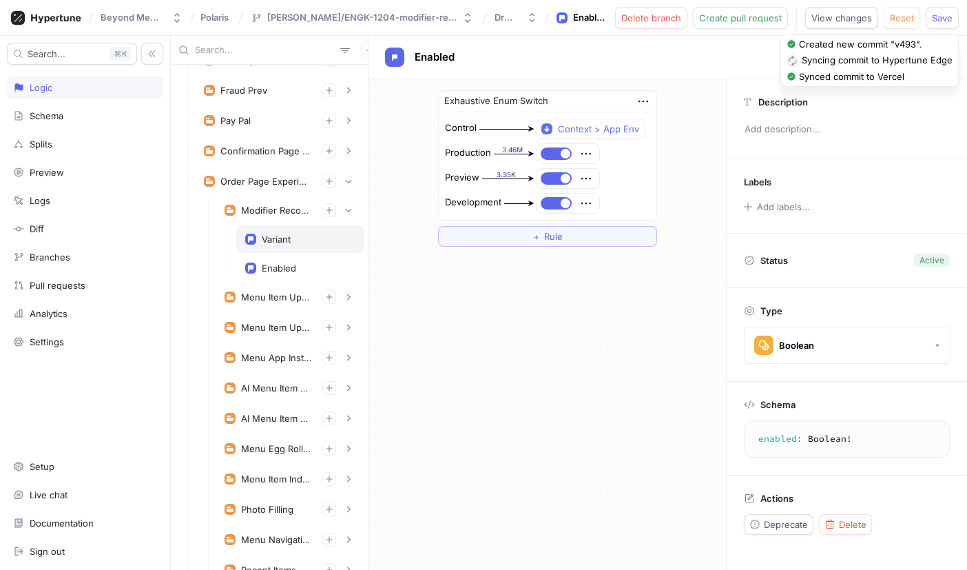
scroll to position [109, 0]
click at [278, 268] on div "Enabled" at bounding box center [279, 269] width 34 height 11
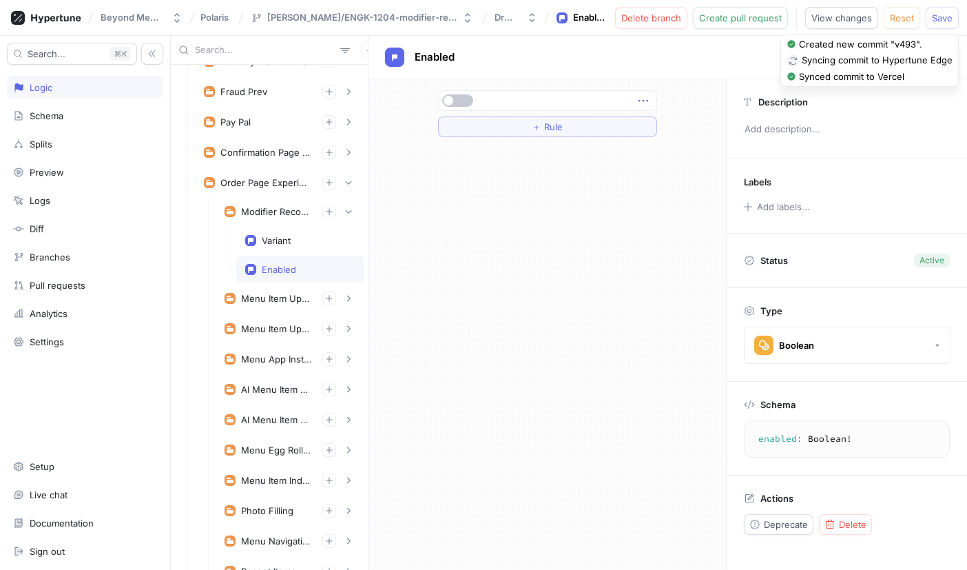
click at [648, 104] on icon "button" at bounding box center [643, 100] width 15 height 15
click at [662, 127] on p "Delete" at bounding box center [670, 126] width 28 height 14
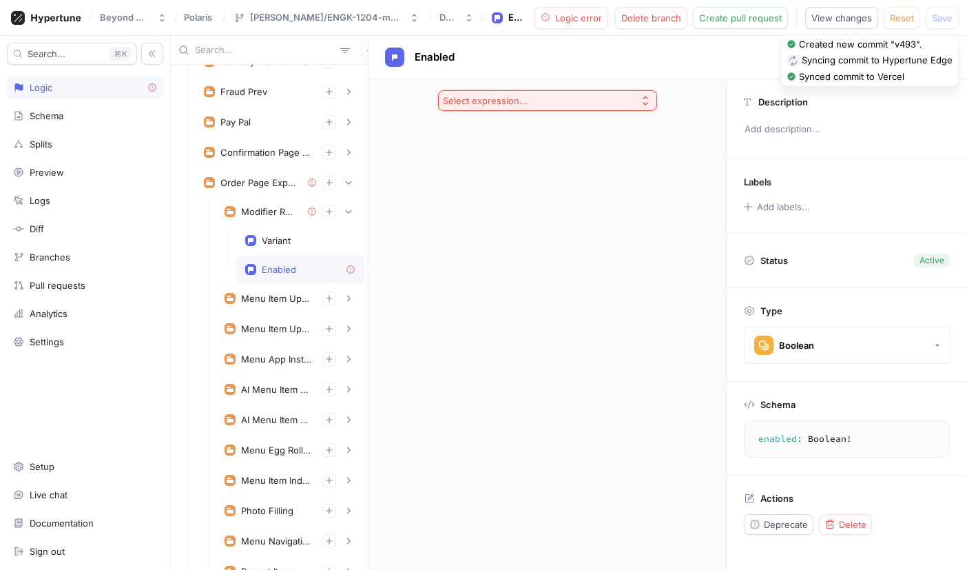
click at [640, 99] on icon "button" at bounding box center [645, 100] width 11 height 11
click at [511, 226] on span "Exhaustive Enum Switch" at bounding box center [553, 223] width 178 height 12
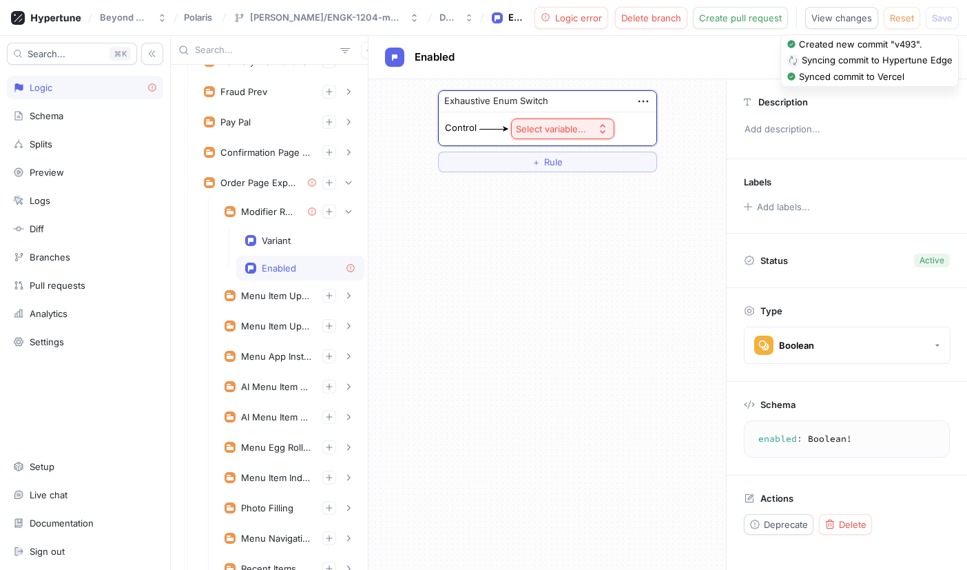
click at [576, 128] on div "Select variable..." at bounding box center [551, 129] width 70 height 12
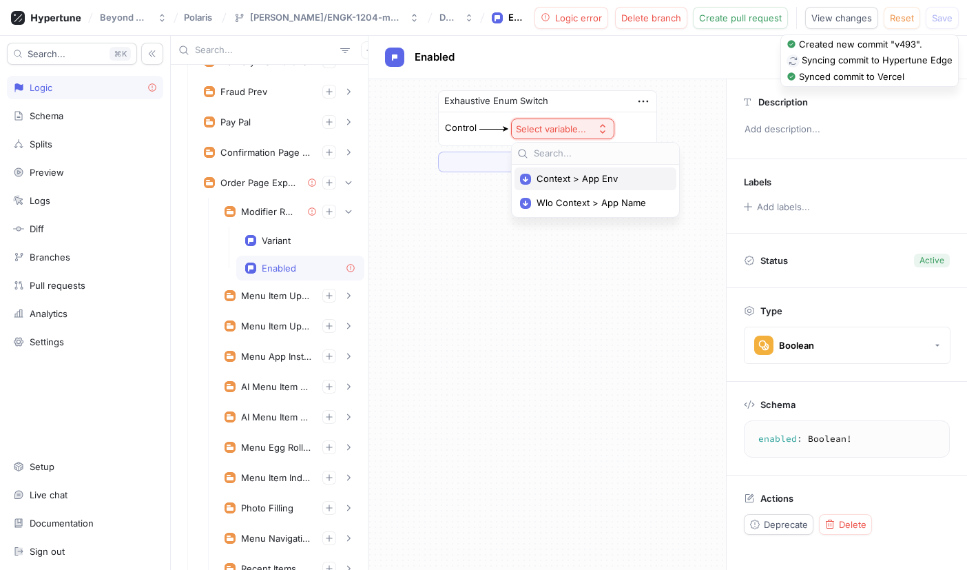
click at [583, 184] on span "Context > App Env" at bounding box center [600, 179] width 127 height 12
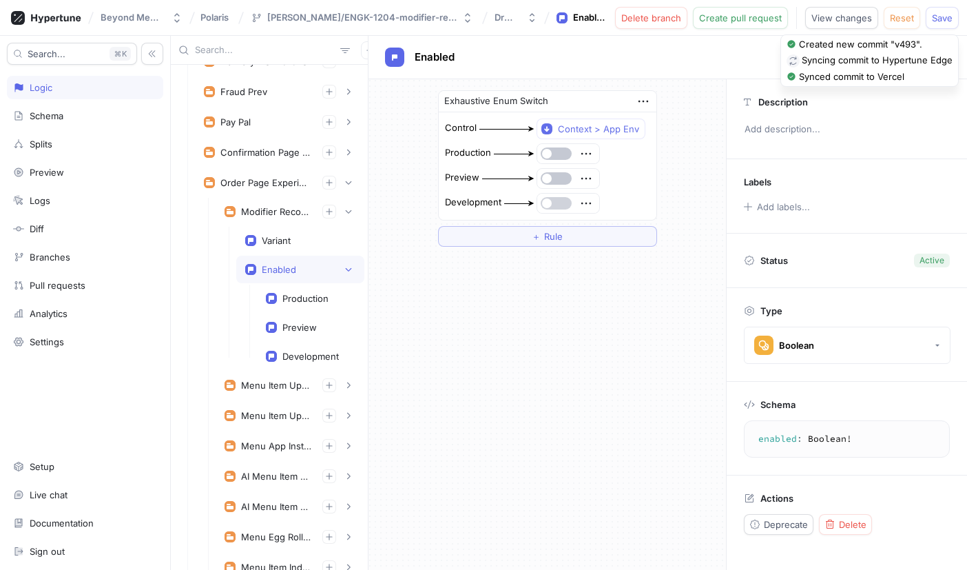
click at [550, 204] on span "button" at bounding box center [547, 203] width 10 height 10
click at [587, 205] on icon "button" at bounding box center [586, 203] width 15 height 15
click at [490, 294] on div "Exhaustive Enum Switch Control Context > App Env Production Preview Development…" at bounding box center [548, 324] width 358 height 490
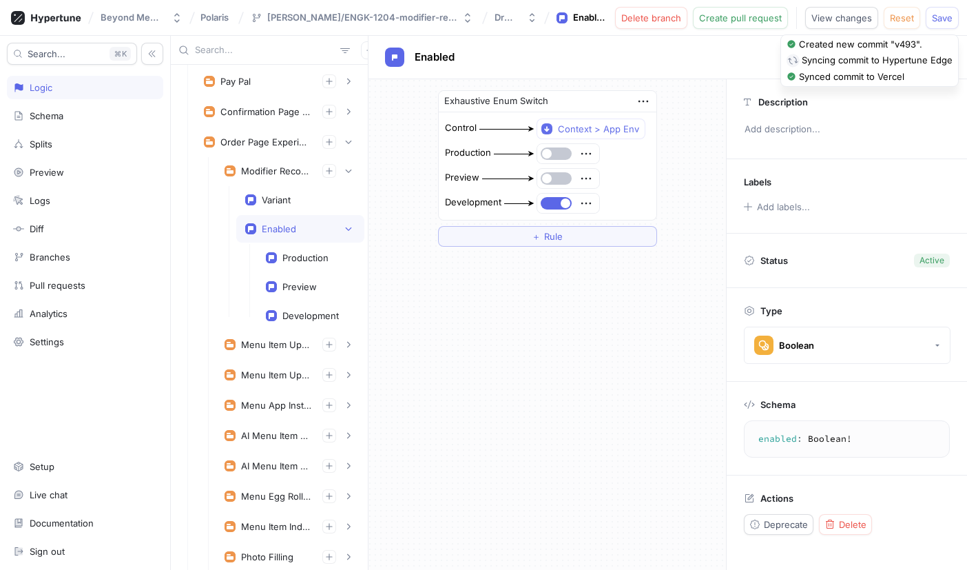
click at [570, 309] on div "Exhaustive Enum Switch Control Context > App Env Production Preview Development…" at bounding box center [548, 324] width 358 height 490
click at [938, 17] on span "Save" at bounding box center [942, 18] width 21 height 8
click at [293, 271] on div "Production Preview Development" at bounding box center [310, 286] width 107 height 85
click at [288, 293] on div "Preview" at bounding box center [310, 287] width 107 height 28
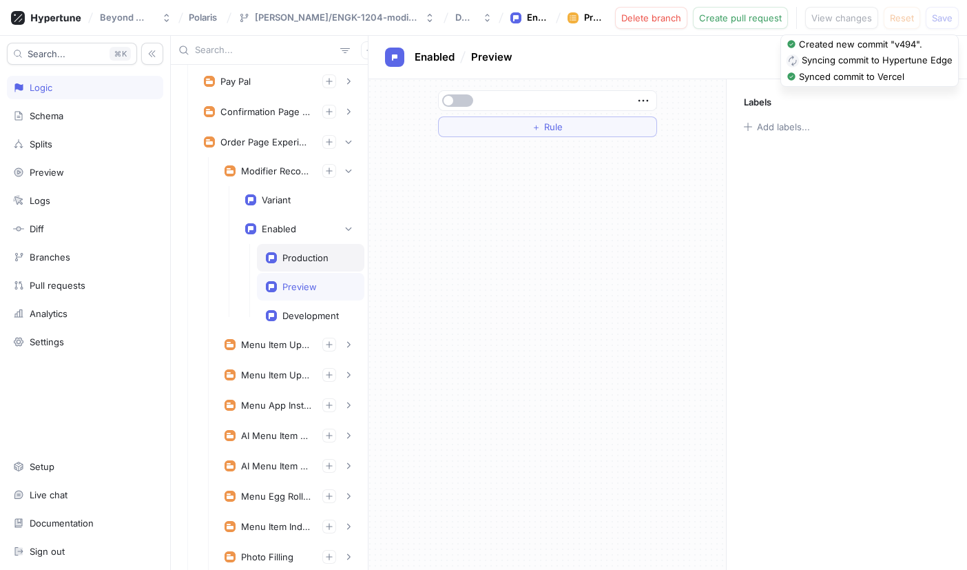
click at [293, 261] on div "Production" at bounding box center [305, 257] width 46 height 11
click at [293, 313] on div "Development" at bounding box center [310, 315] width 56 height 11
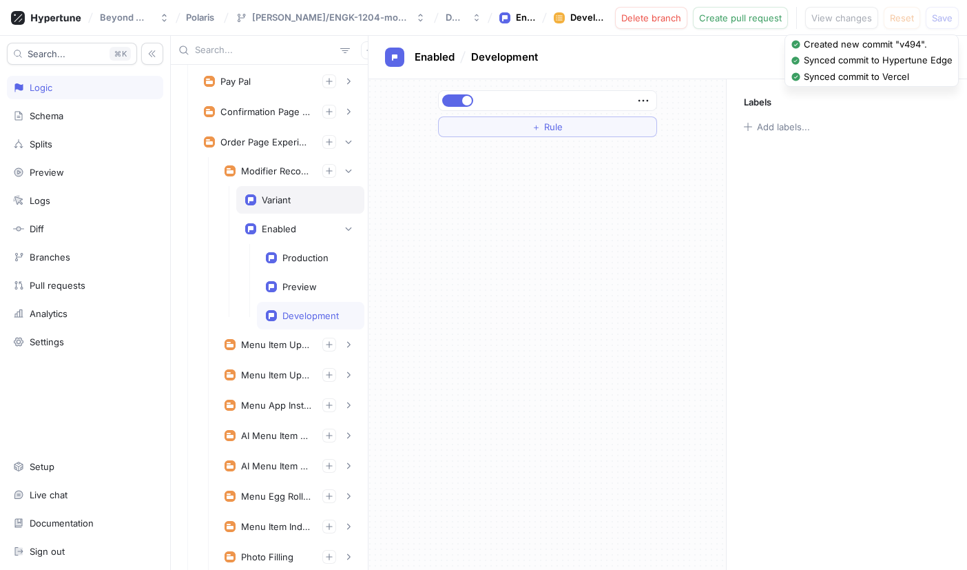
click at [278, 203] on div "Variant" at bounding box center [276, 199] width 29 height 11
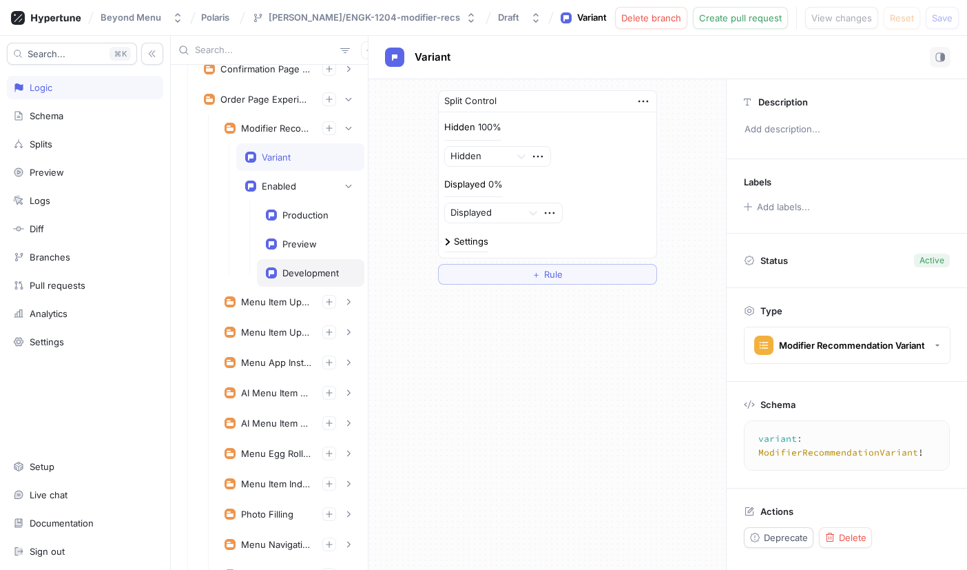
scroll to position [217, 0]
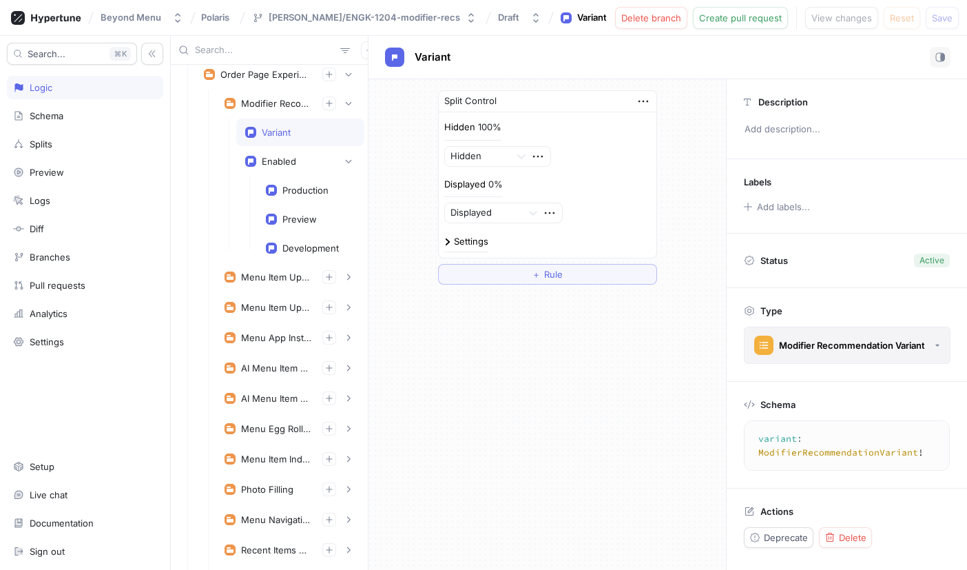
click at [852, 341] on div "Modifier Recommendation Variant" at bounding box center [852, 346] width 146 height 12
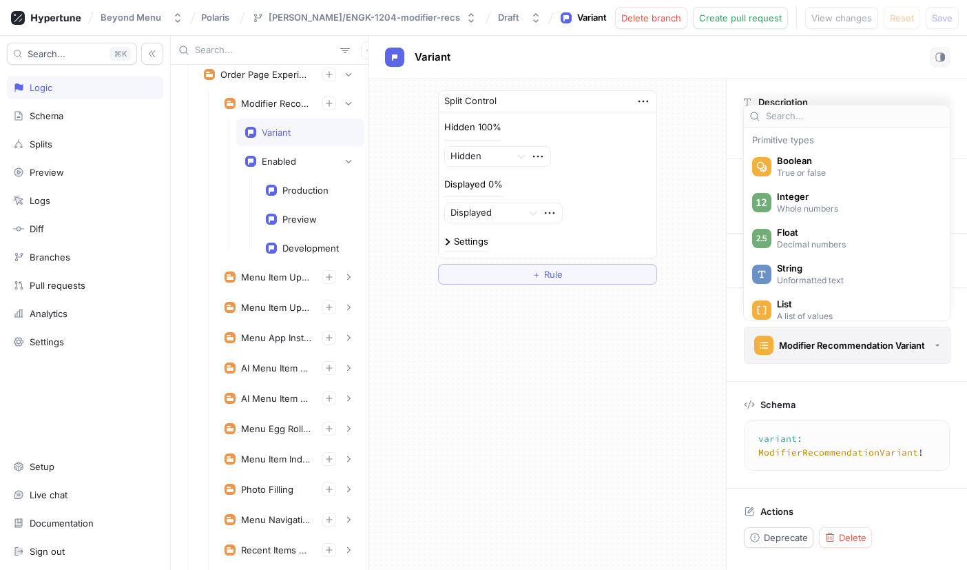
scroll to position [649, 0]
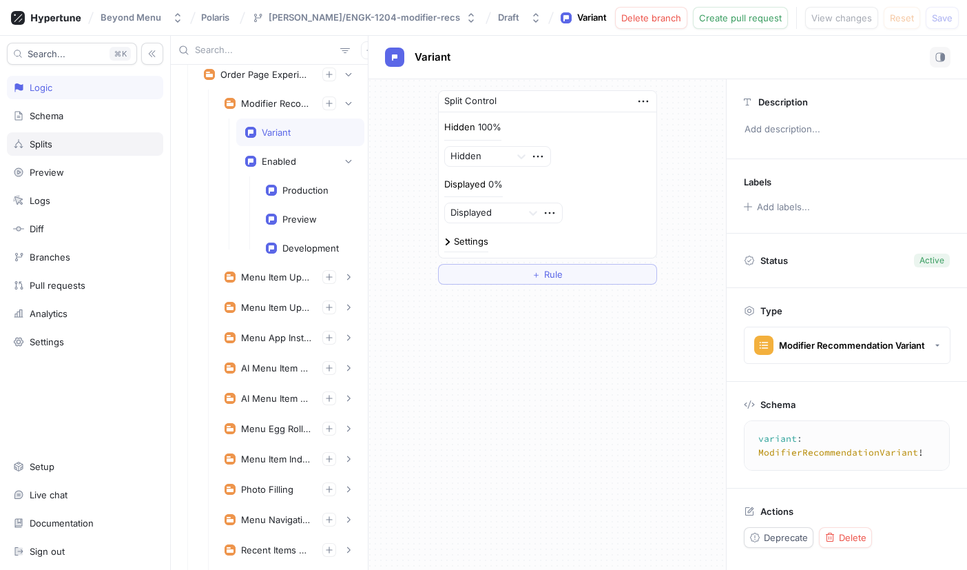
click at [49, 138] on div "Splits" at bounding box center [41, 143] width 23 height 11
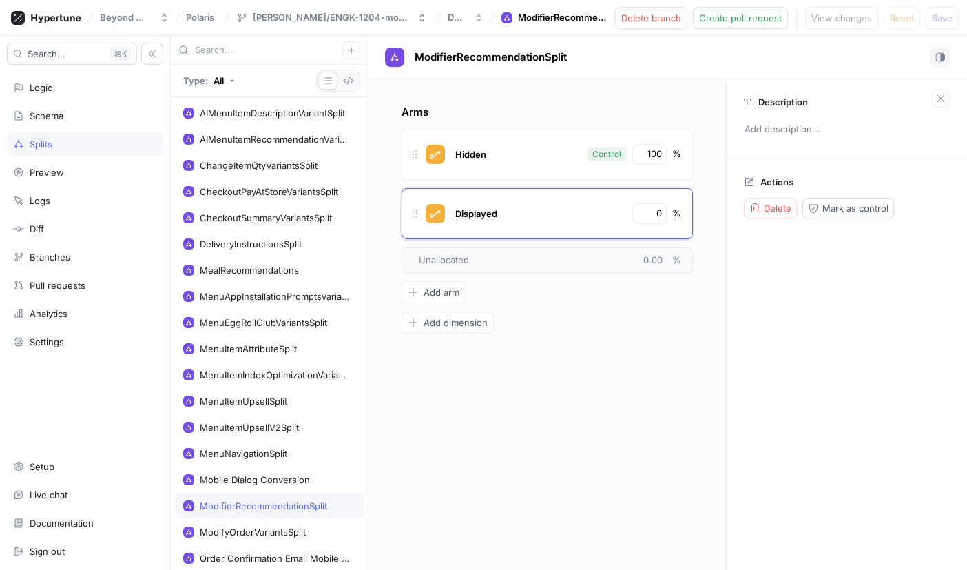
click at [634, 364] on div "Arms Hidden Control 100 % Displayed 0 % To pick up a draggable item, press the …" at bounding box center [548, 324] width 358 height 490
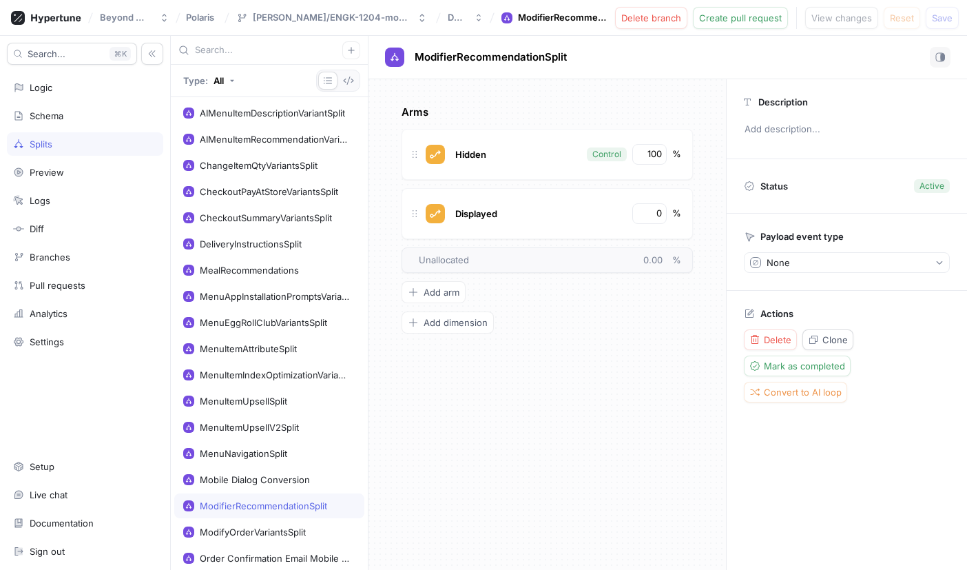
click at [58, 99] on div "Search... K Logic Schema Splits Preview Logs Diff Branches Pull requests Analyt…" at bounding box center [85, 303] width 171 height 534
click at [63, 95] on div "Logic" at bounding box center [85, 87] width 156 height 23
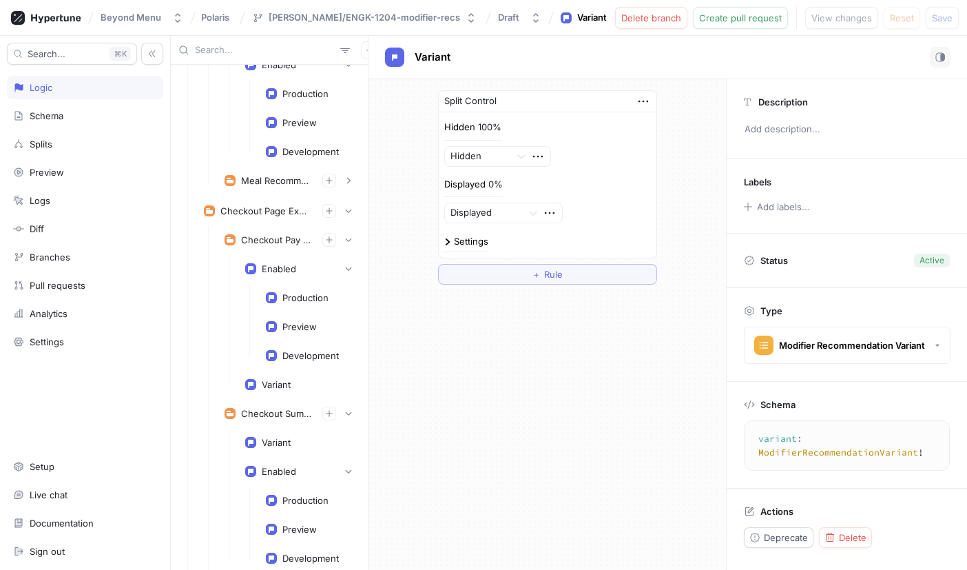
scroll to position [794, 0]
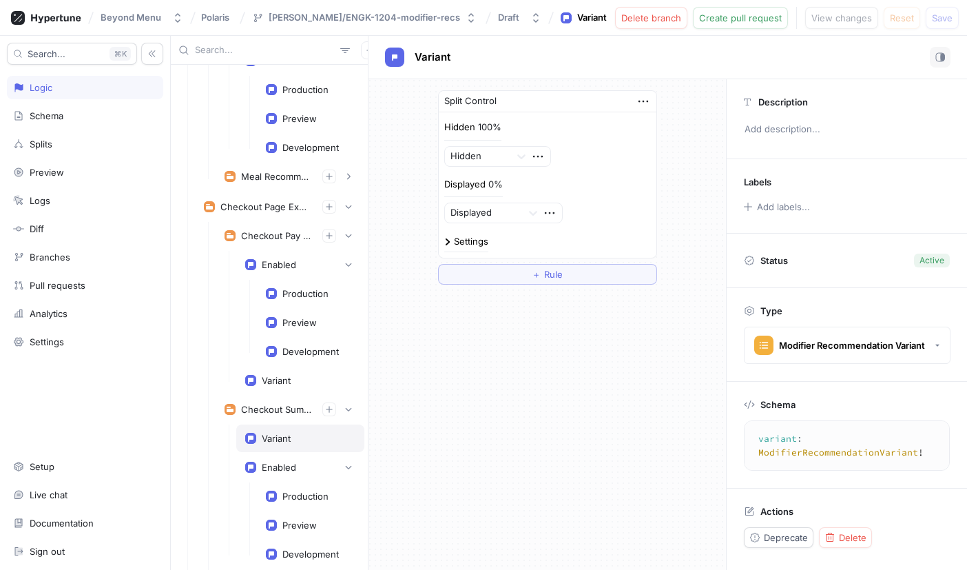
click at [286, 438] on div "Variant" at bounding box center [276, 438] width 29 height 11
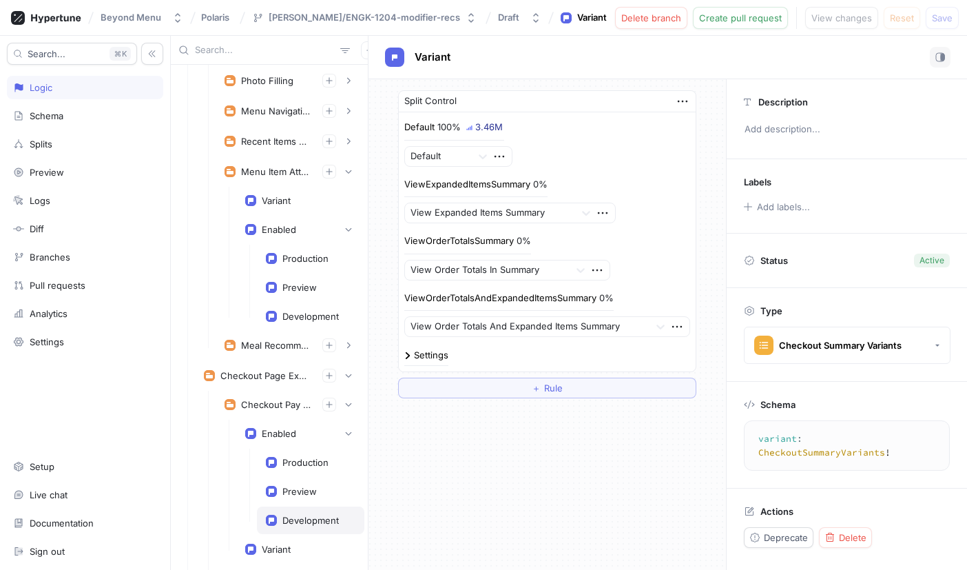
scroll to position [536, 0]
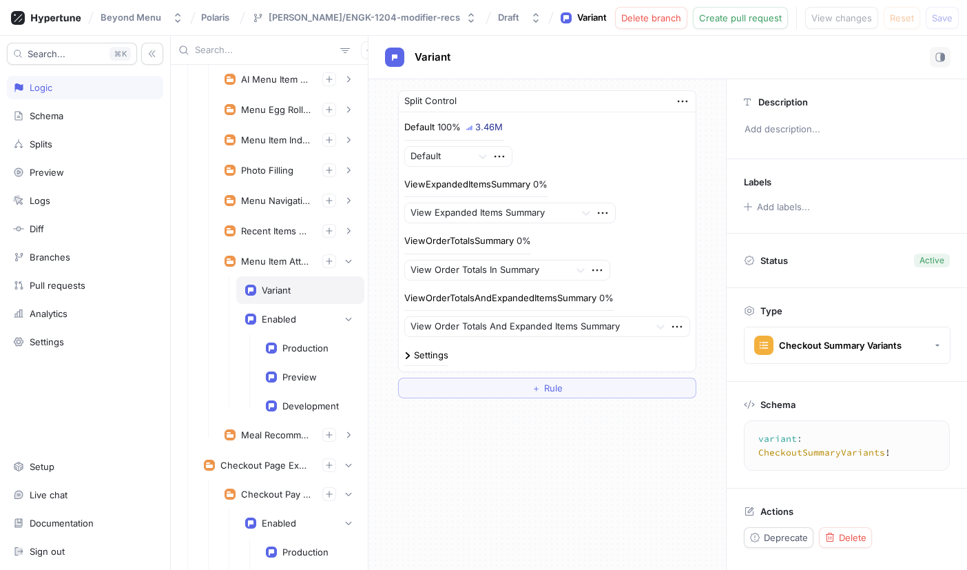
click at [287, 288] on div "Variant" at bounding box center [276, 289] width 29 height 11
type textarea "variant: MenuItemAttributeVariant!"
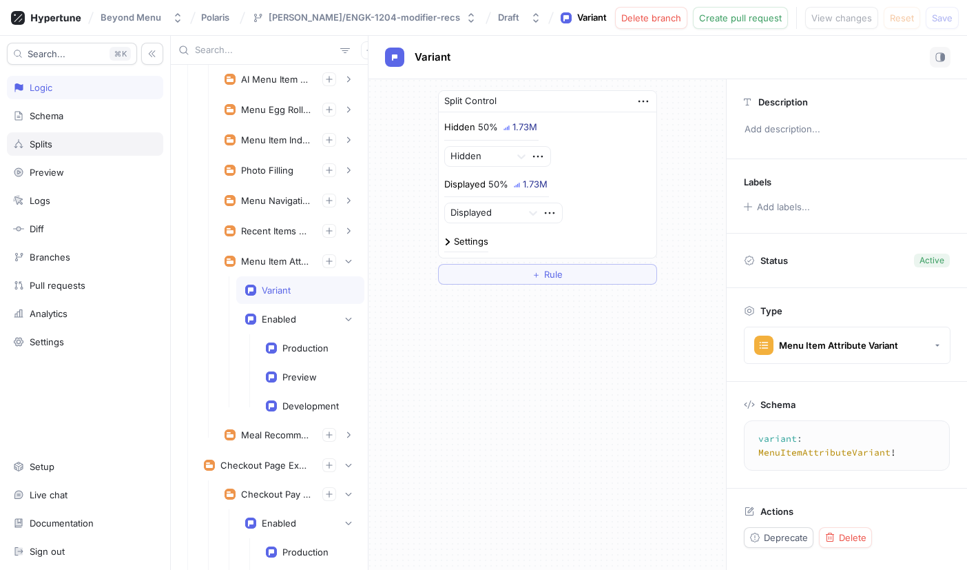
click at [39, 136] on div "Splits" at bounding box center [85, 143] width 156 height 23
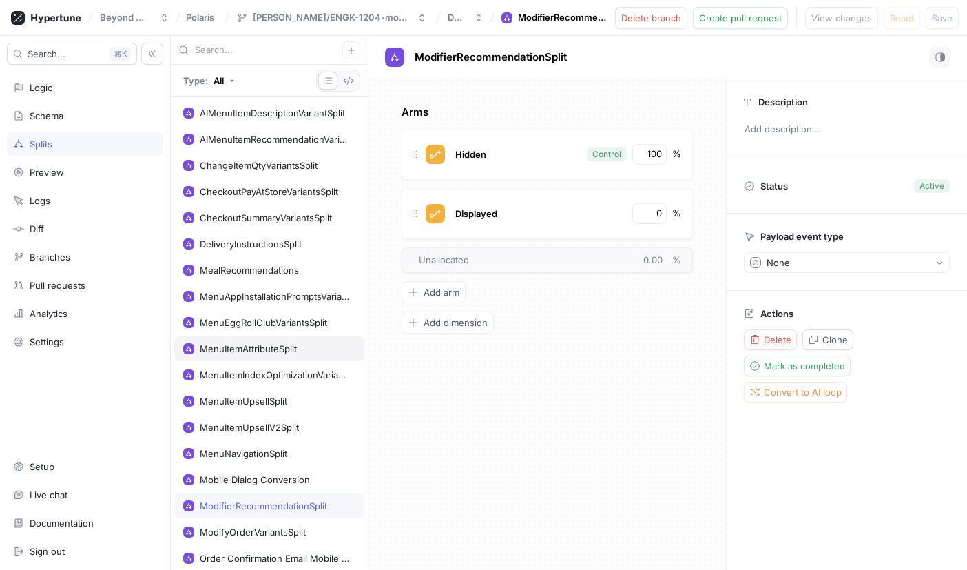
click at [267, 349] on div "MenuItemAttributeSplit" at bounding box center [248, 348] width 97 height 11
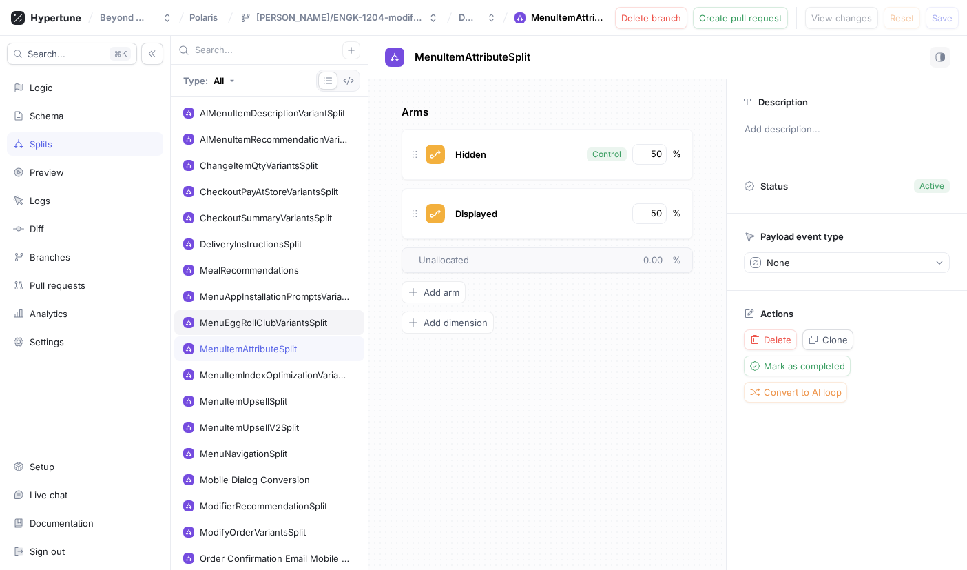
click at [268, 322] on div "MenuEggRollClubVariantsSplit" at bounding box center [263, 322] width 127 height 11
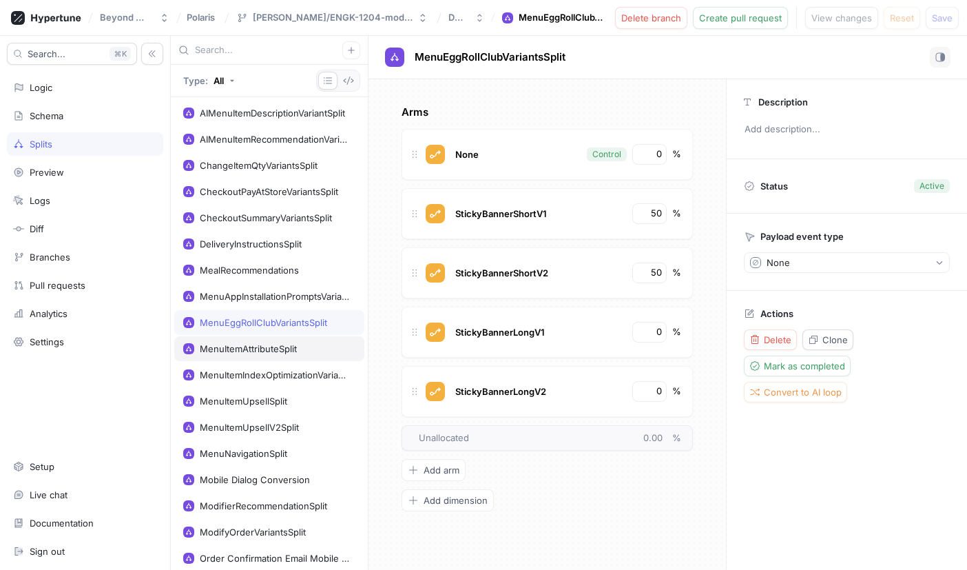
click at [243, 355] on div "MenuItemAttributeSplit" at bounding box center [269, 348] width 190 height 25
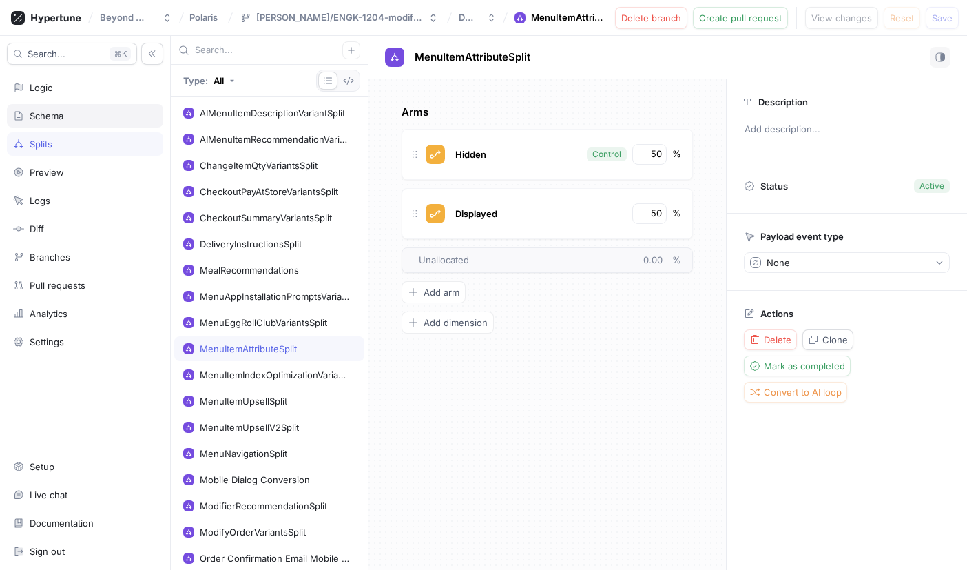
click at [68, 110] on div "Schema" at bounding box center [85, 115] width 144 height 11
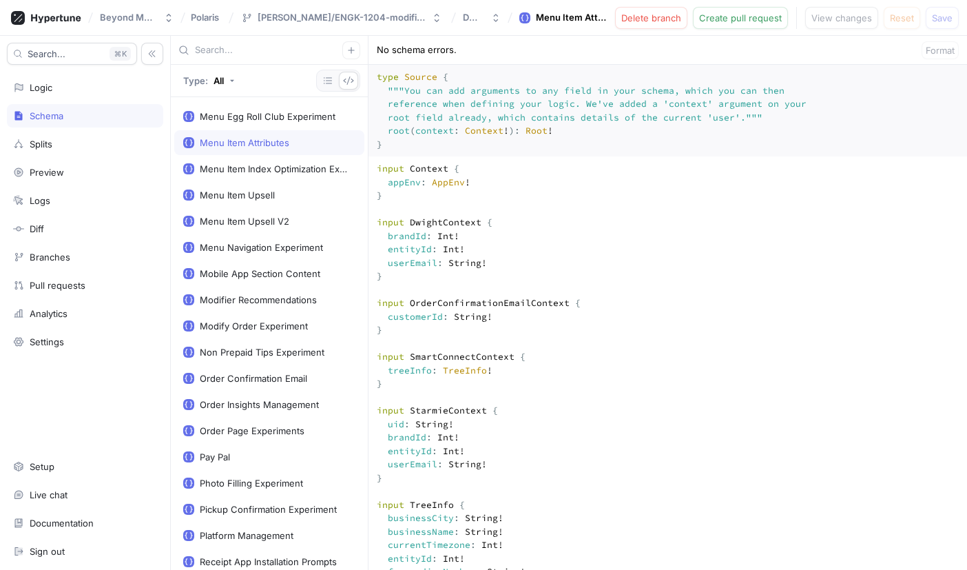
scroll to position [809, 0]
click at [262, 300] on div "Modifier Recommendations" at bounding box center [258, 298] width 117 height 11
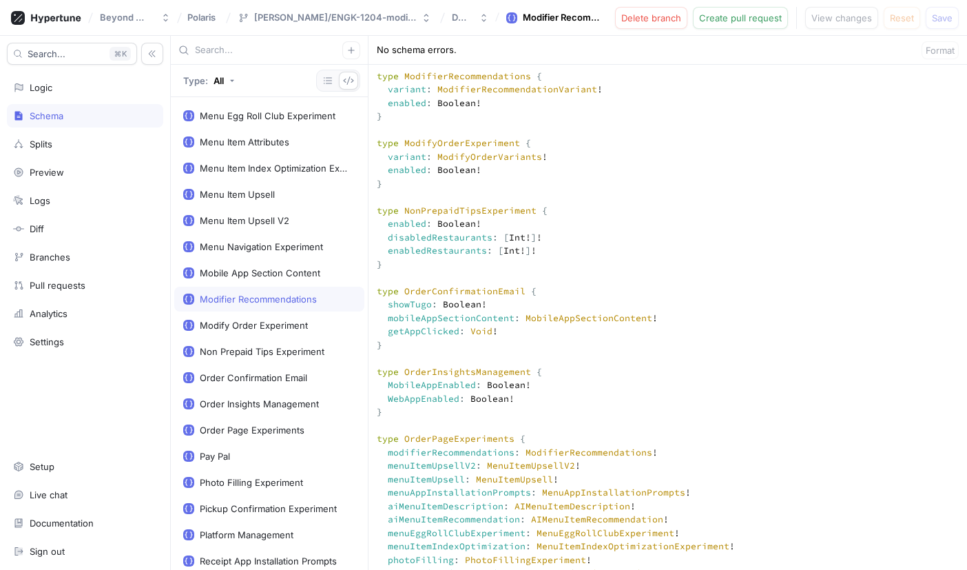
scroll to position [2974, 0]
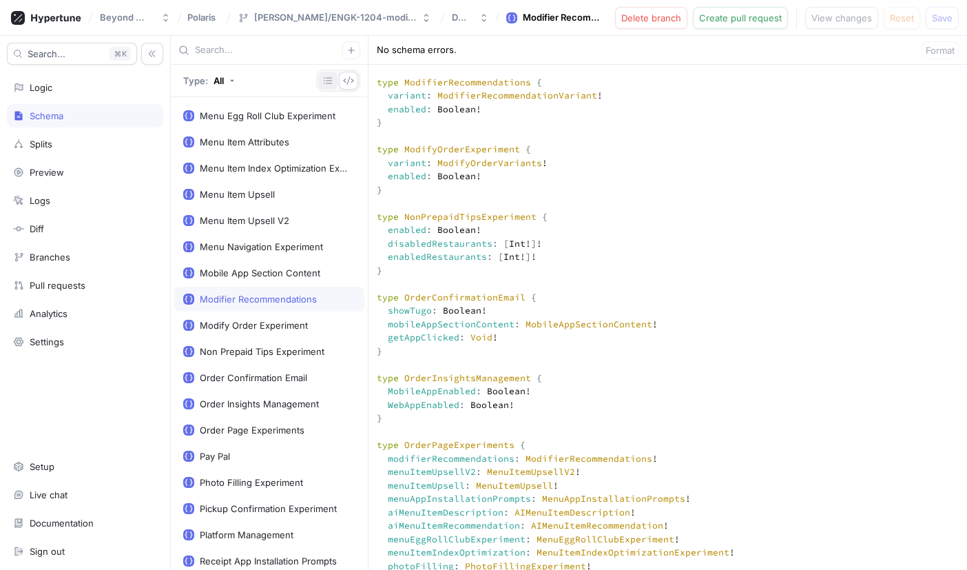
click at [329, 83] on icon "button" at bounding box center [328, 80] width 8 height 7
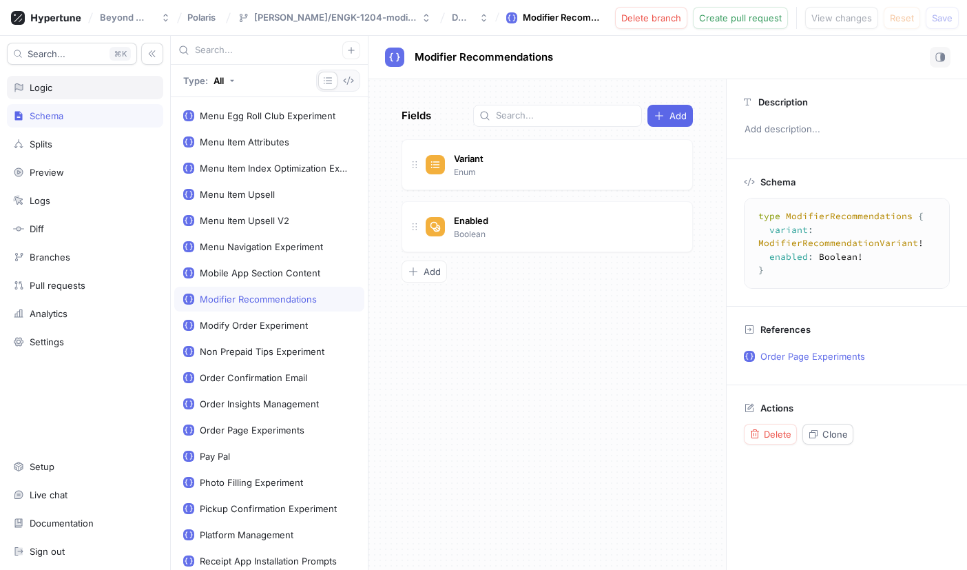
click at [54, 92] on div "Logic" at bounding box center [85, 87] width 144 height 11
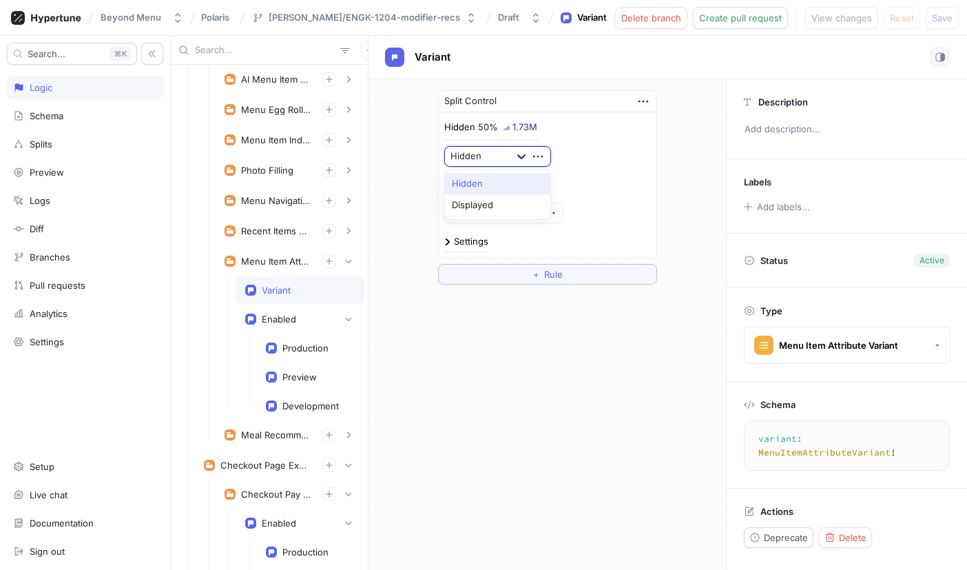
click at [518, 152] on icon at bounding box center [522, 156] width 14 height 14
click at [638, 141] on div "Hidden 50% 1.73M Hidden, 1 of 2. 2 results available. Use Up and Down to choose…" at bounding box center [547, 144] width 207 height 46
click at [541, 156] on icon "button" at bounding box center [538, 156] width 10 height 2
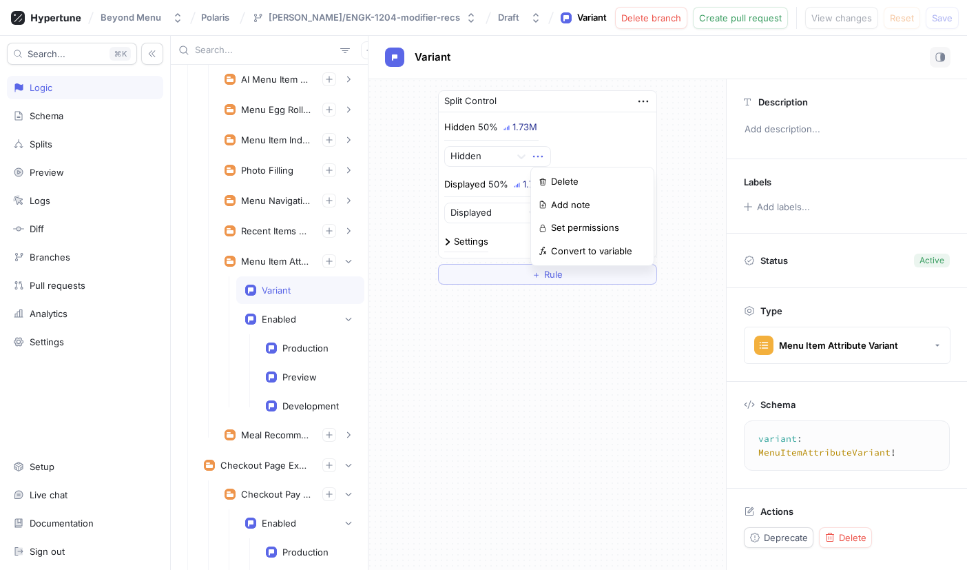
click at [619, 146] on div "Hidden 50% 1.73M Hidden" at bounding box center [547, 144] width 207 height 46
click at [366, 16] on div "[PERSON_NAME]/ENGK-1204-modifier-recs" at bounding box center [364, 18] width 191 height 12
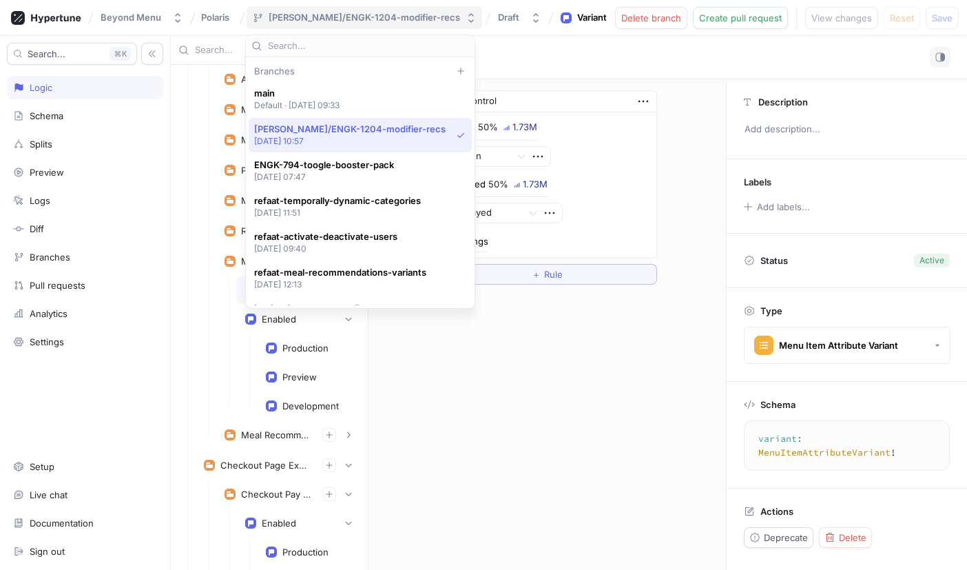
scroll to position [26, 0]
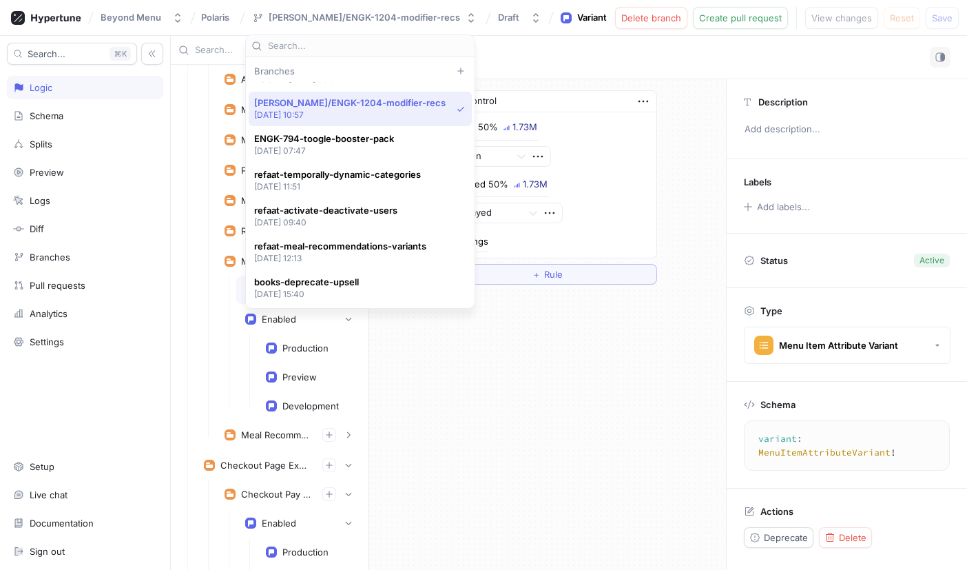
drag, startPoint x: 253, startPoint y: 101, endPoint x: 397, endPoint y: 100, distance: 144.0
click at [397, 100] on div "brooks/ENGK-1204-modifier-recs 2025-09-29 at 10:57" at bounding box center [360, 109] width 223 height 34
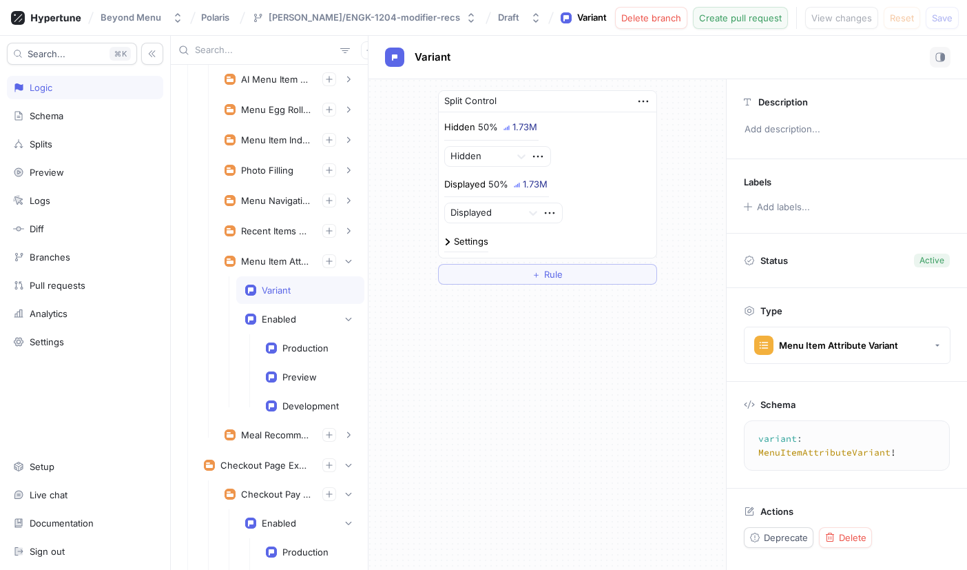
click at [760, 14] on span "Create pull request" at bounding box center [740, 18] width 83 height 8
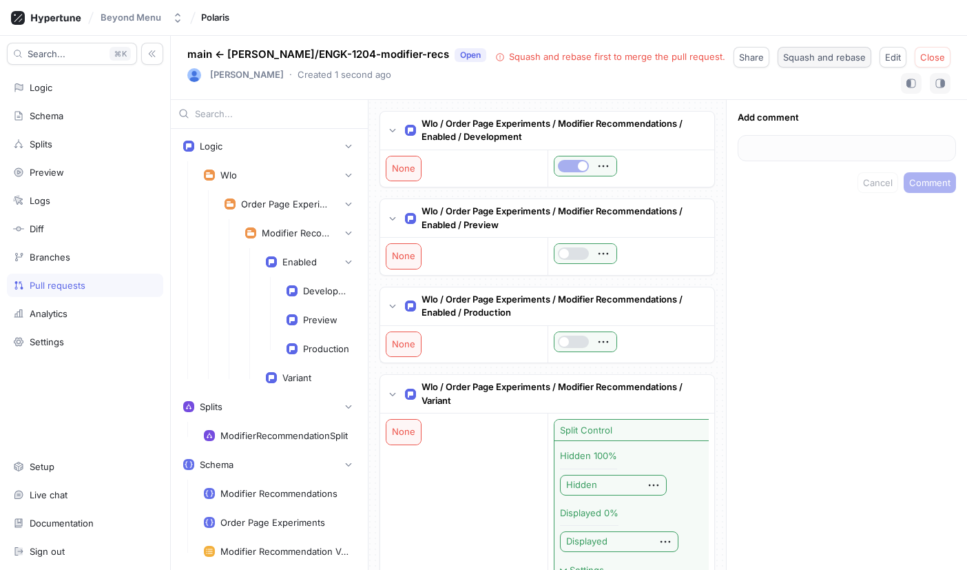
click at [799, 61] on span "Squash and rebase" at bounding box center [824, 57] width 83 height 8
click at [933, 63] on button "Merge" at bounding box center [930, 57] width 39 height 21
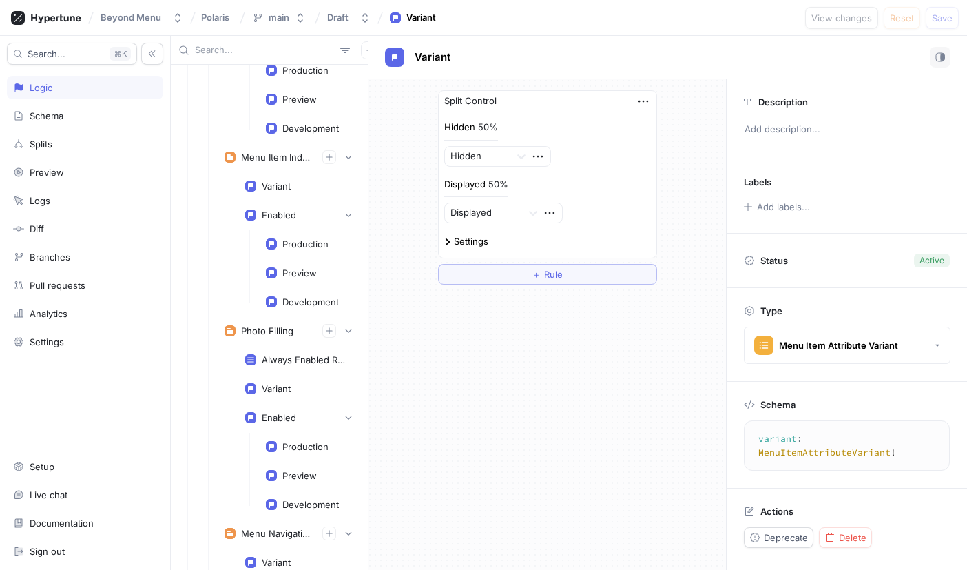
scroll to position [3106, 0]
click at [294, 185] on div "Variant" at bounding box center [300, 187] width 110 height 11
type textarea "variant: MenuItemIndexOptimizationVariants!"
click at [446, 240] on img at bounding box center [447, 241] width 7 height 7
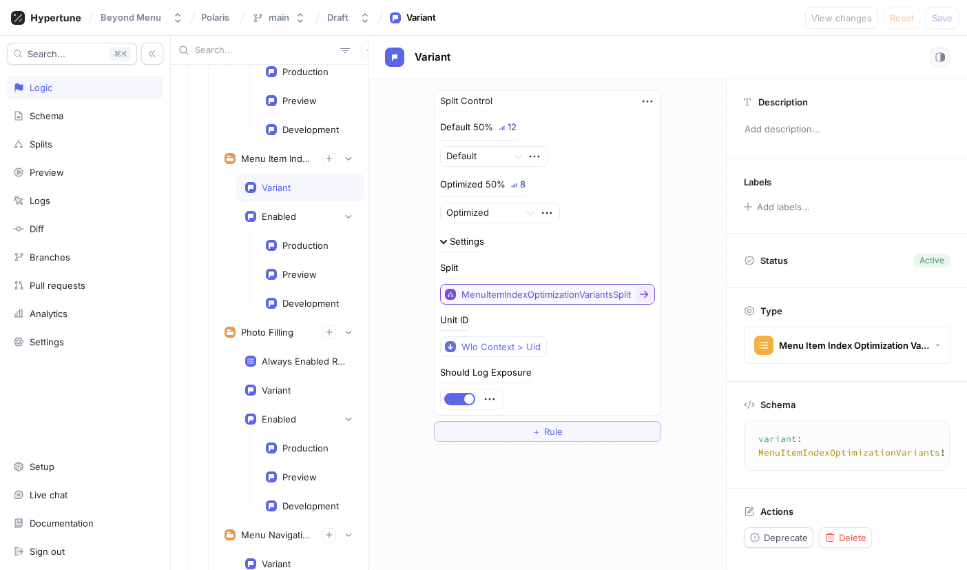
click at [532, 296] on div "MenuItemIndexOptimizationVariantsSplit" at bounding box center [546, 295] width 169 height 12
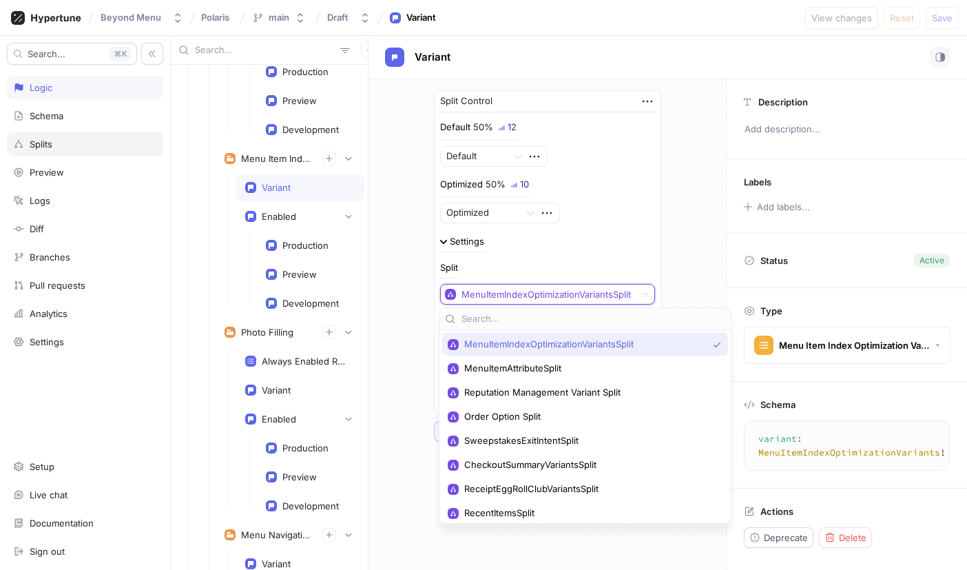
click at [54, 145] on div "Splits" at bounding box center [85, 143] width 144 height 11
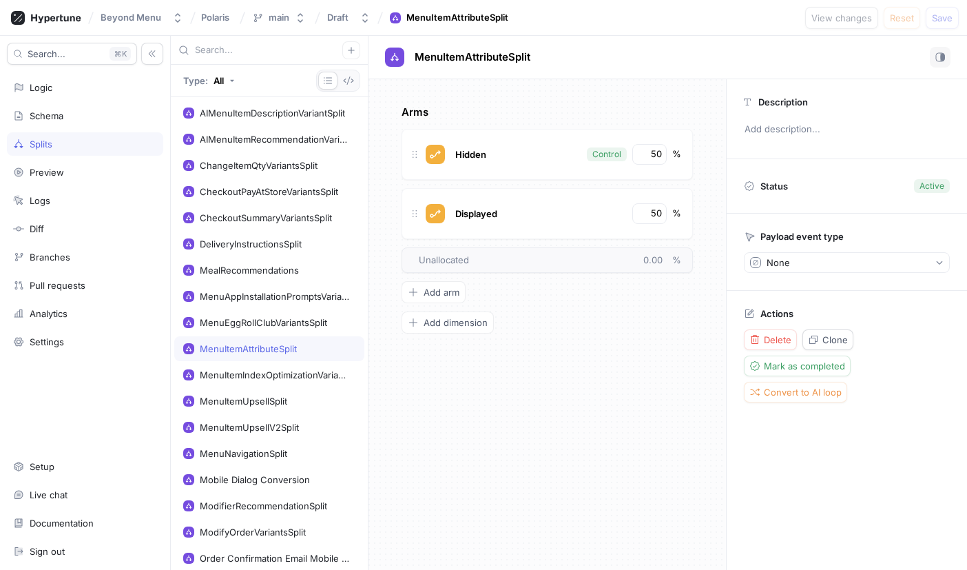
click at [269, 351] on div "MenuItemAttributeSplit" at bounding box center [248, 348] width 97 height 11
click at [265, 315] on div "MenuEggRollClubVariantsSplit" at bounding box center [269, 322] width 190 height 25
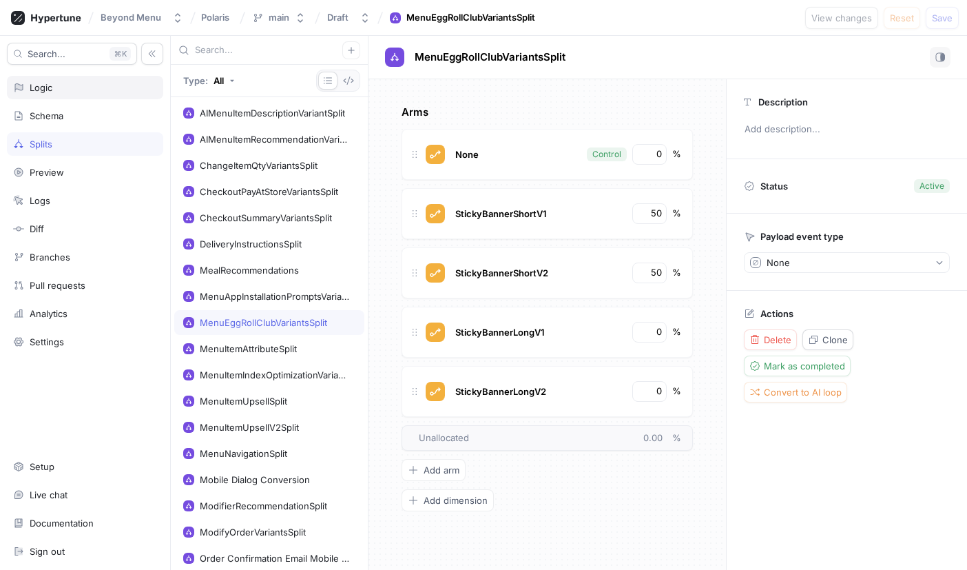
click at [61, 84] on div "Logic" at bounding box center [85, 87] width 144 height 11
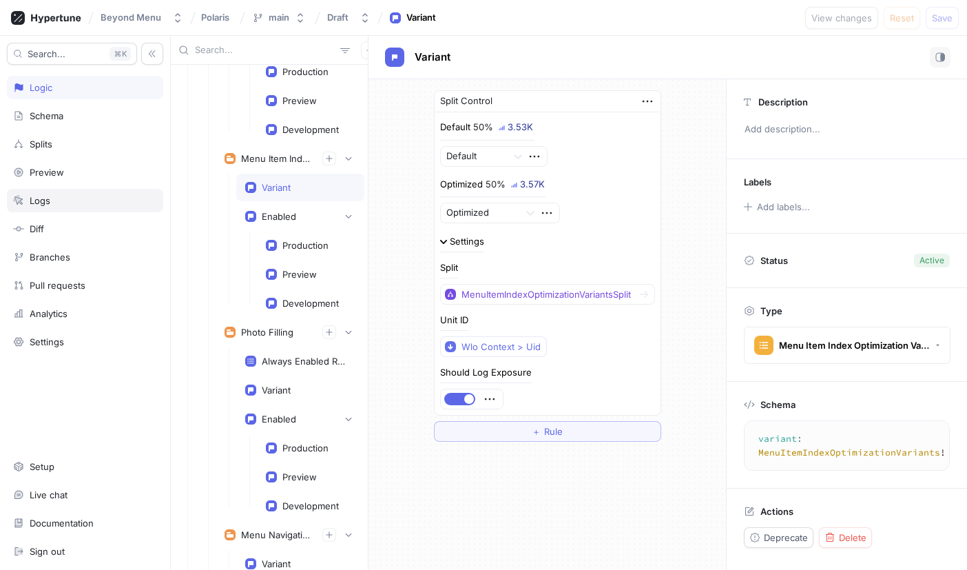
scroll to position [3106, 0]
